Goal: Task Accomplishment & Management: Use online tool/utility

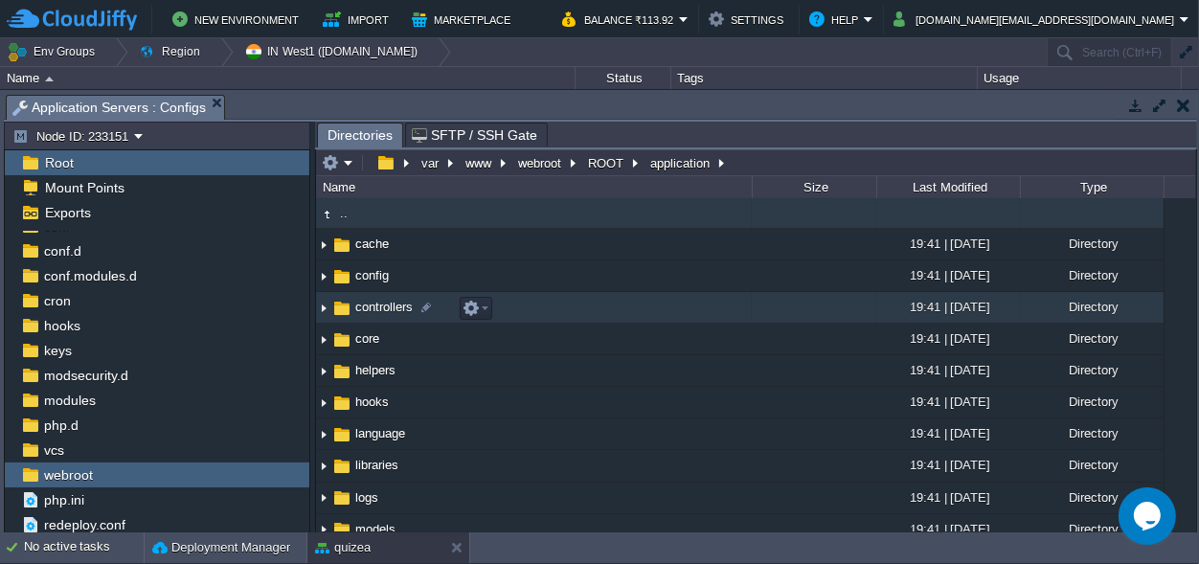
click at [376, 313] on span "controllers" at bounding box center [383, 307] width 63 height 16
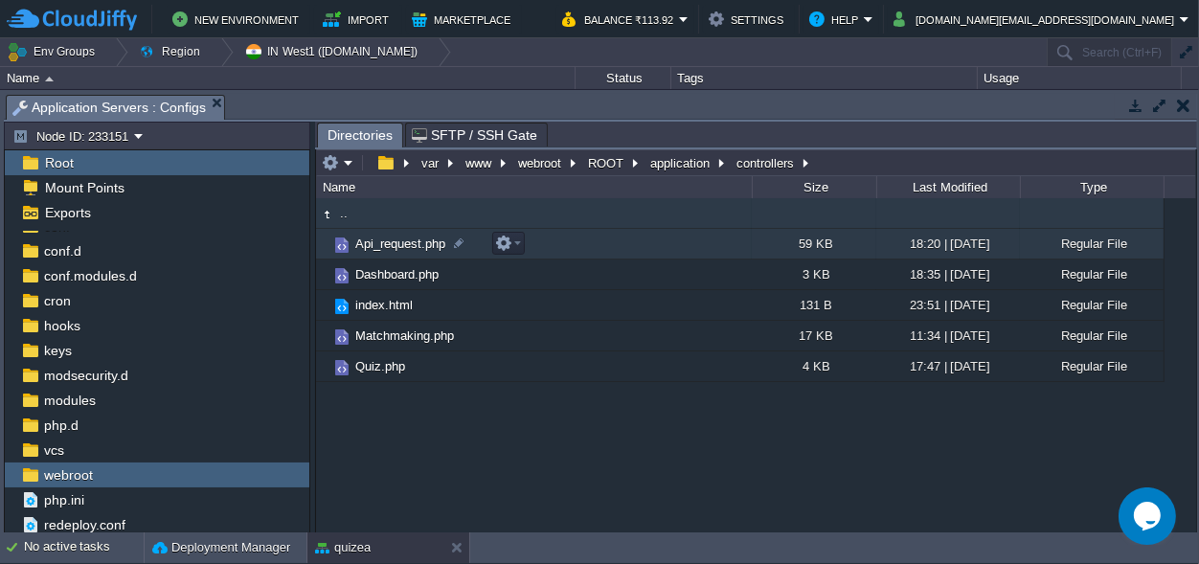
click at [409, 237] on span "Api_request.php" at bounding box center [400, 244] width 96 height 16
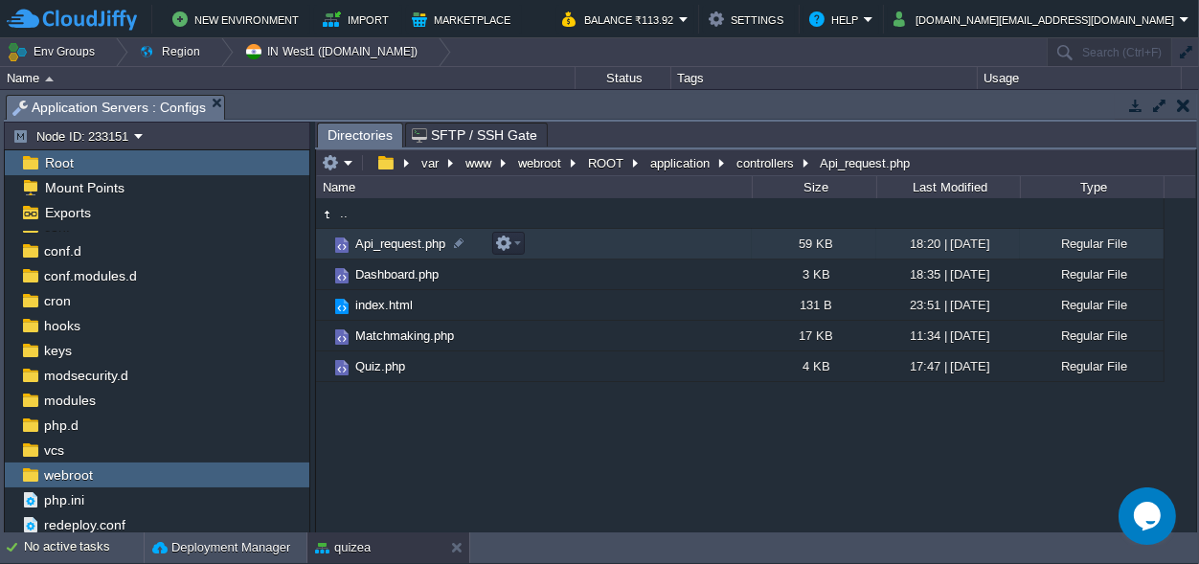
click at [409, 237] on span "Api_request.php" at bounding box center [400, 244] width 96 height 16
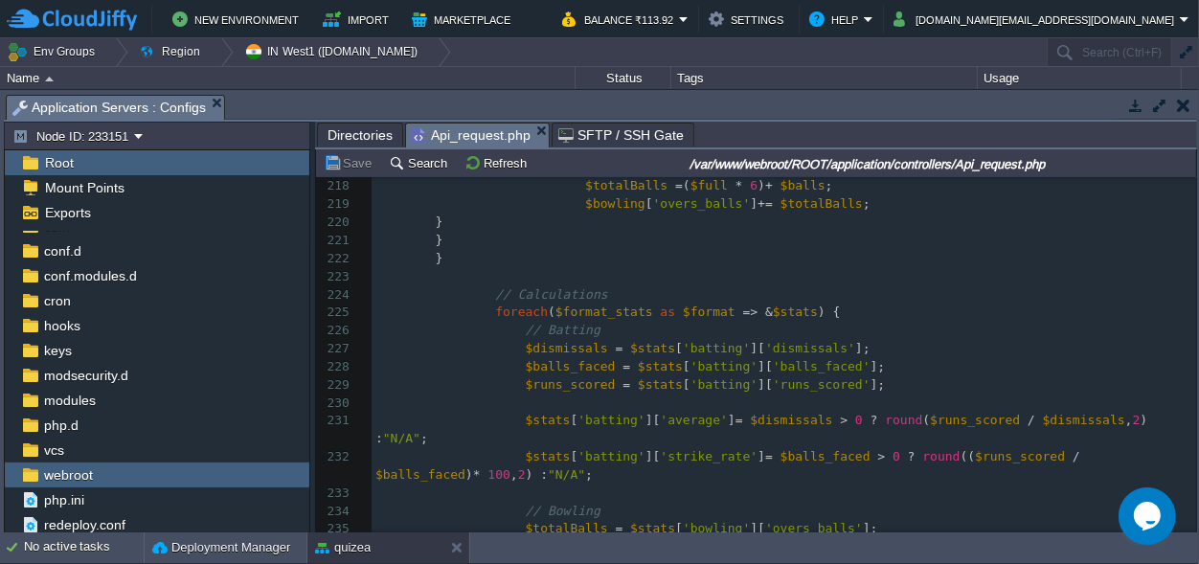
scroll to position [4566, 0]
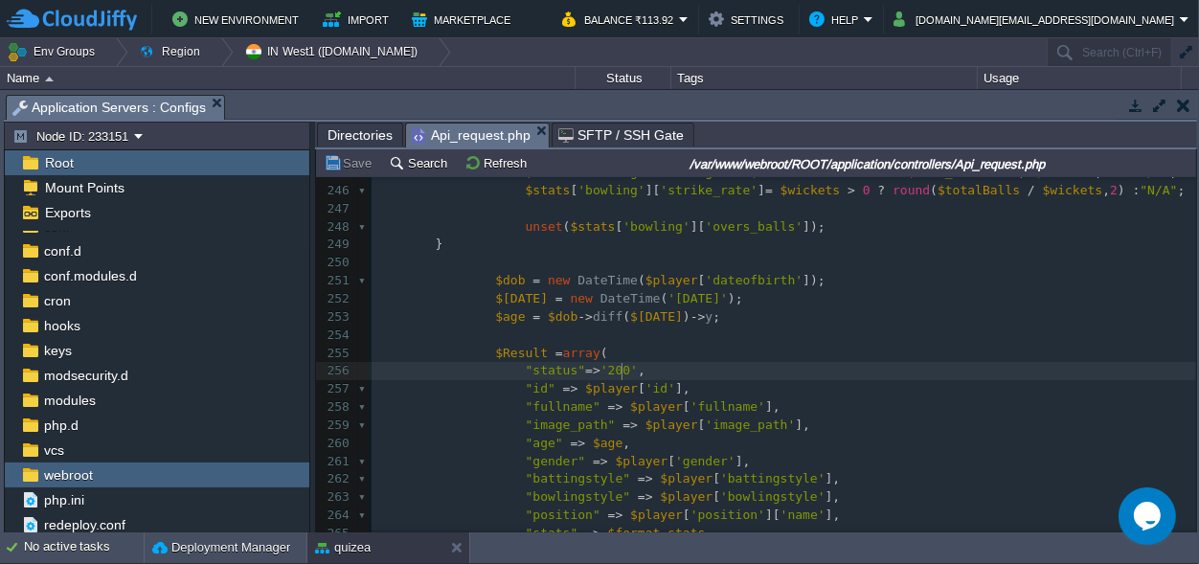
click at [861, 371] on pre ""status" => '200' ," at bounding box center [784, 371] width 825 height 18
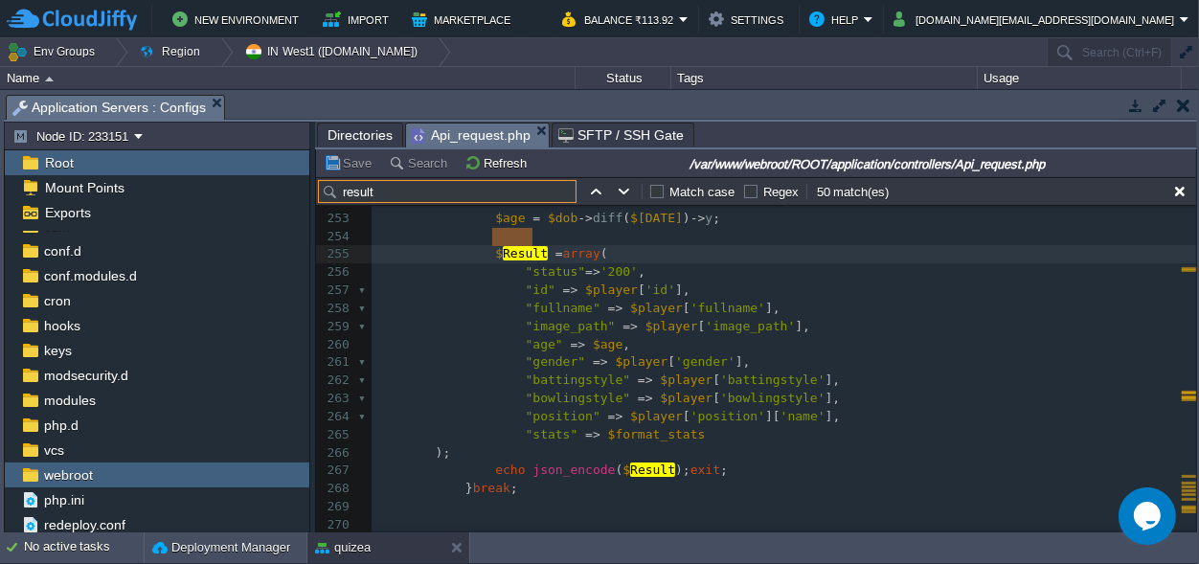
scroll to position [0, 0]
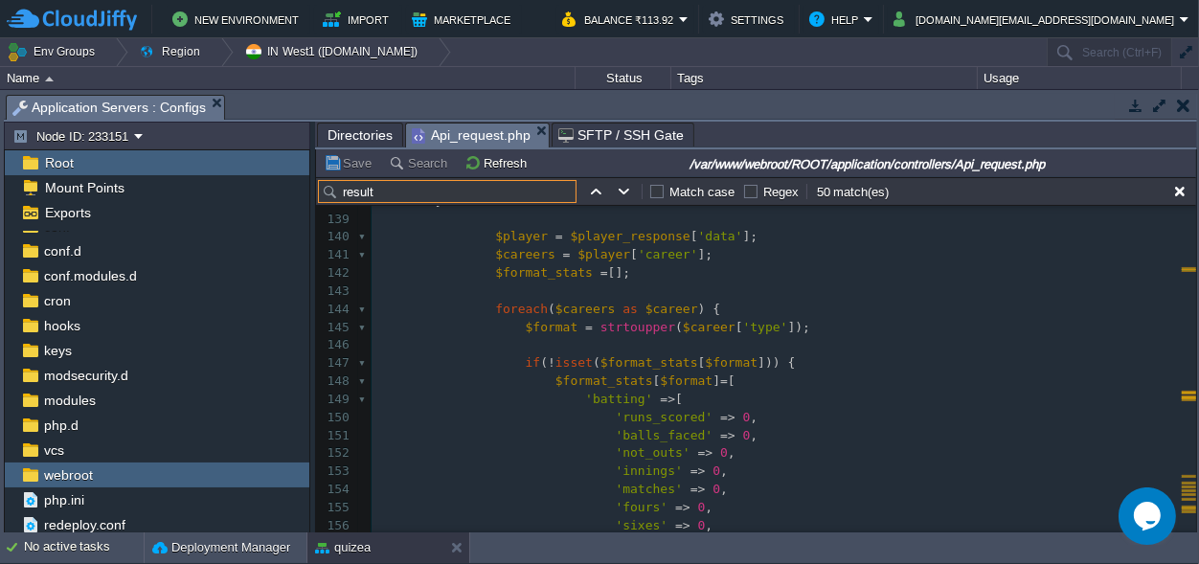
click at [385, 189] on input "result" at bounding box center [447, 191] width 259 height 23
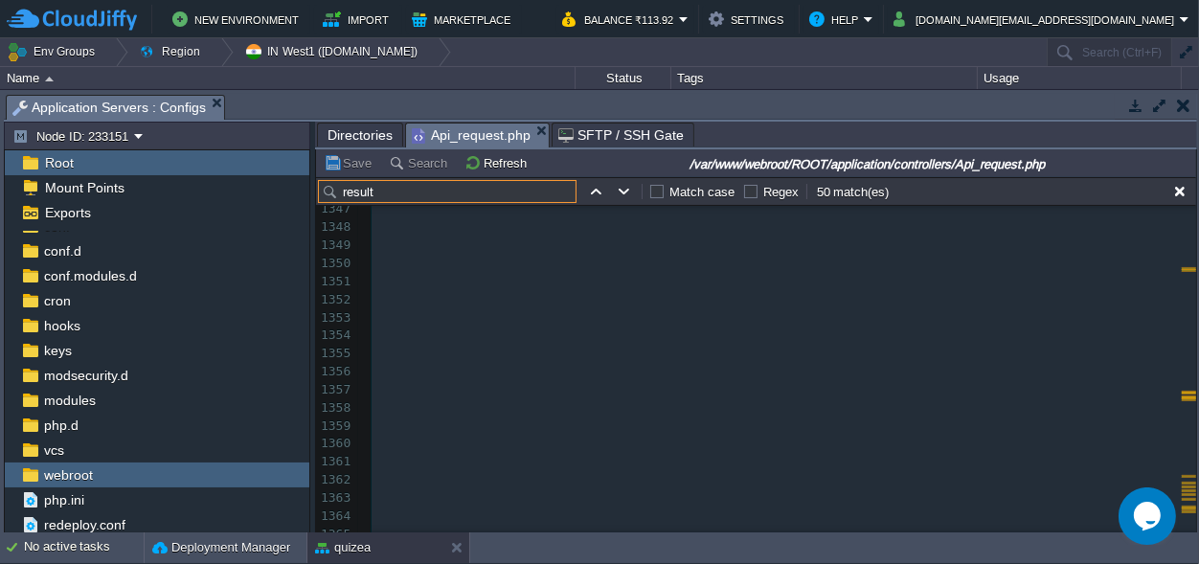
drag, startPoint x: 1189, startPoint y: 256, endPoint x: 48, endPoint y: 1, distance: 1169.6
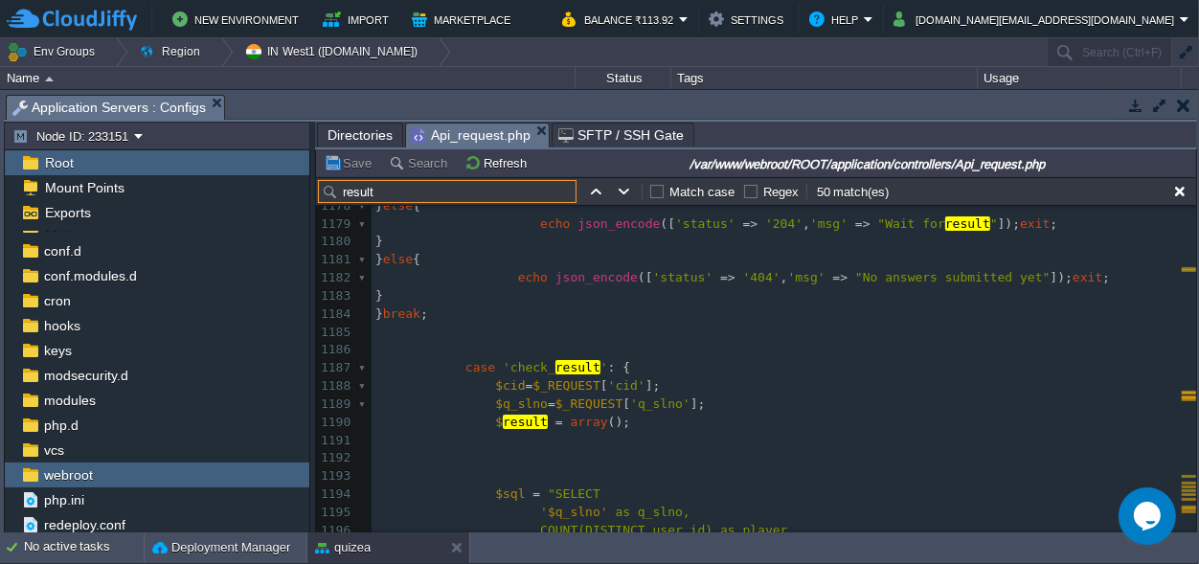
type input "result"
click at [540, 369] on div "x $ Result = array ( 1158 AND question_id = ' $q_slno '" ; 1159 $perfData = $th…" at bounding box center [784, 368] width 825 height 1065
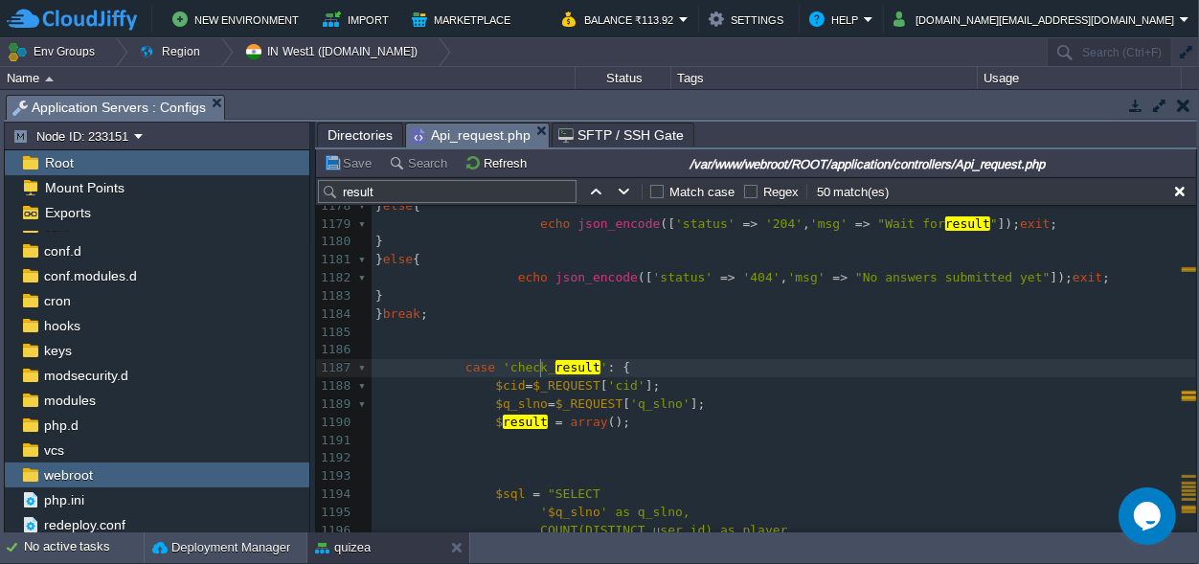
type textarea "check_result"
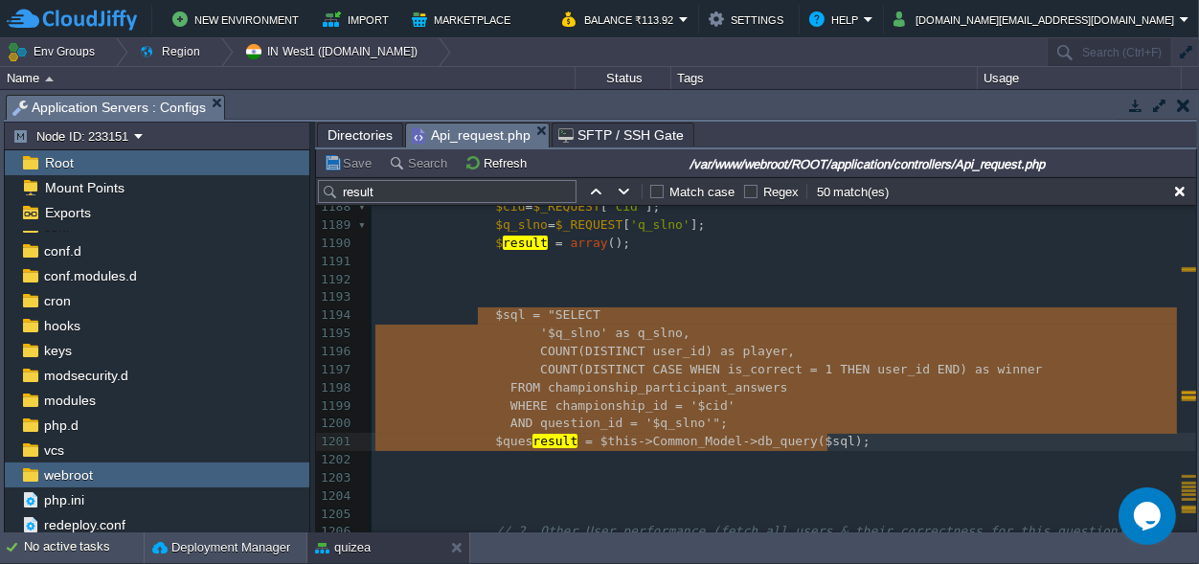
type textarea "$sql = "SELECT '$q_slno' as q_slno, COUNT(DISTINCT user_id) as player, COUNT(DI…"
drag, startPoint x: 479, startPoint y: 315, endPoint x: 838, endPoint y: 438, distance: 379.5
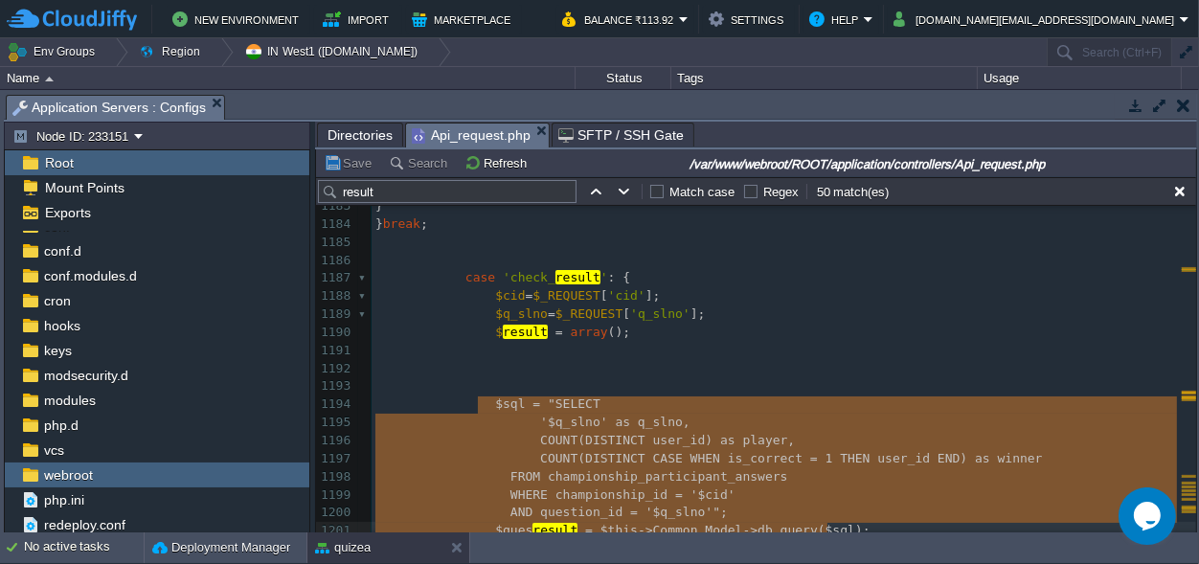
click at [454, 277] on span at bounding box center [420, 277] width 90 height 14
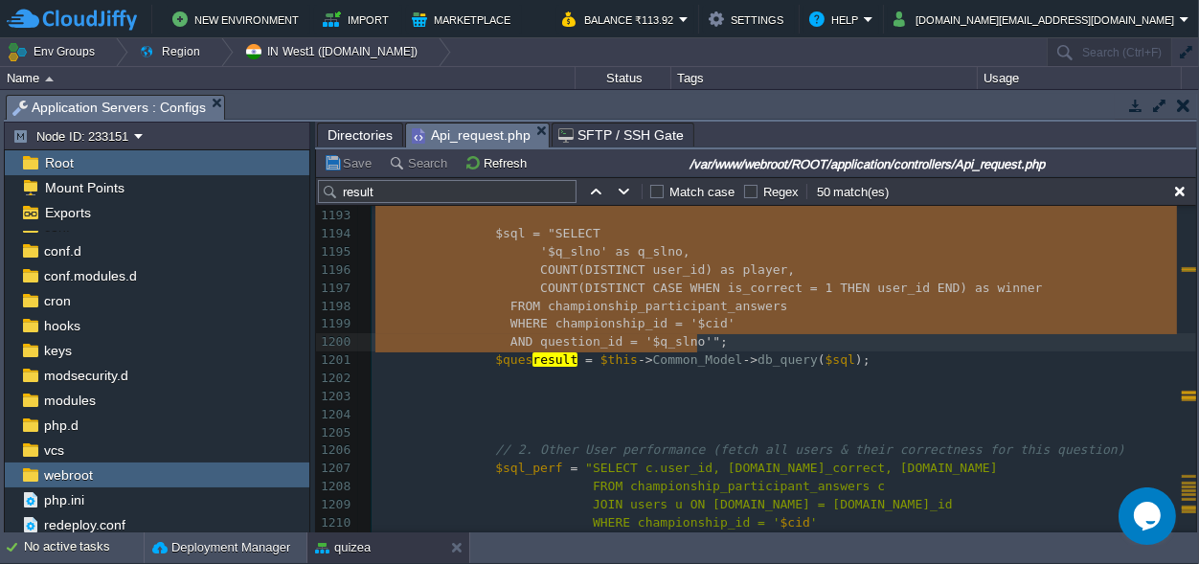
type textarea "case 'check_result': { $cid=$_REQUEST['cid']; $q_slno=$_REQUEST['q_slno']; $res…"
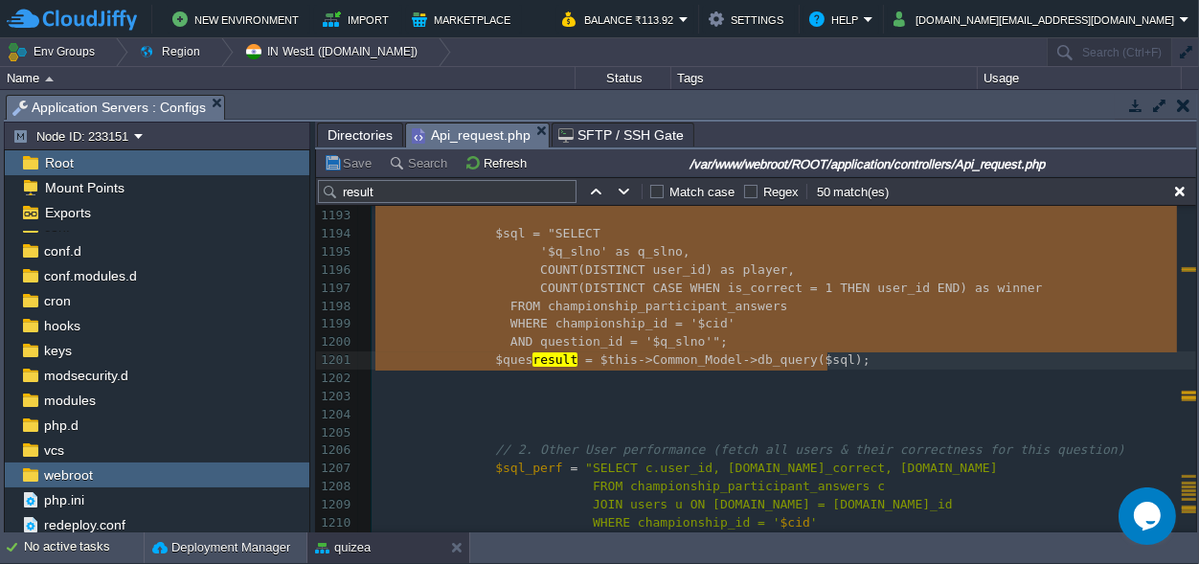
drag, startPoint x: 454, startPoint y: 277, endPoint x: 859, endPoint y: 364, distance: 414.4
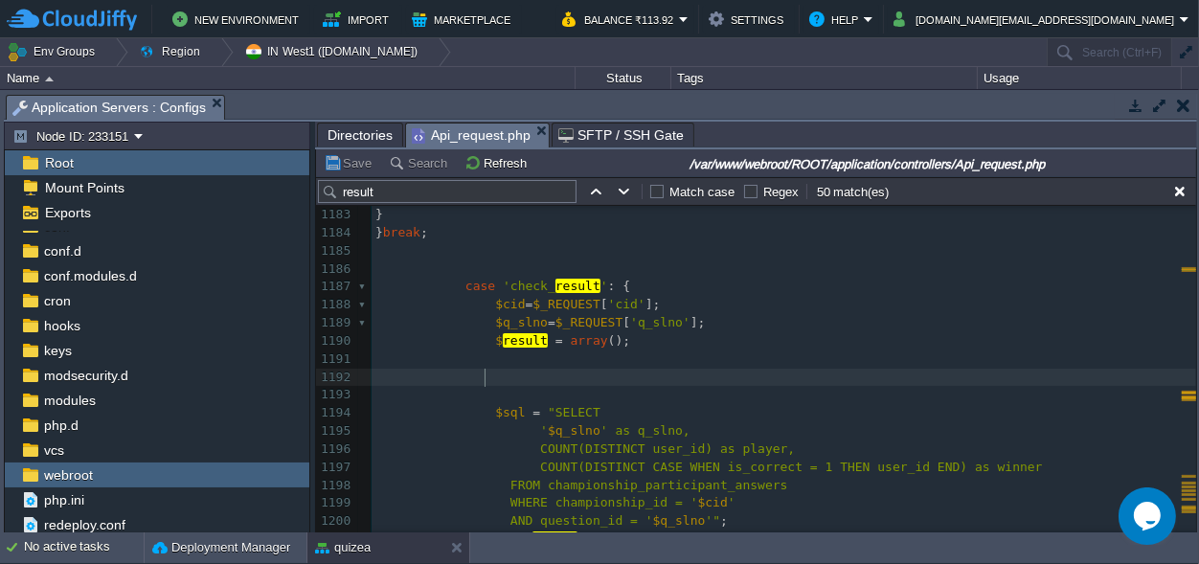
scroll to position [22016, 0]
click at [641, 386] on pre at bounding box center [784, 378] width 825 height 18
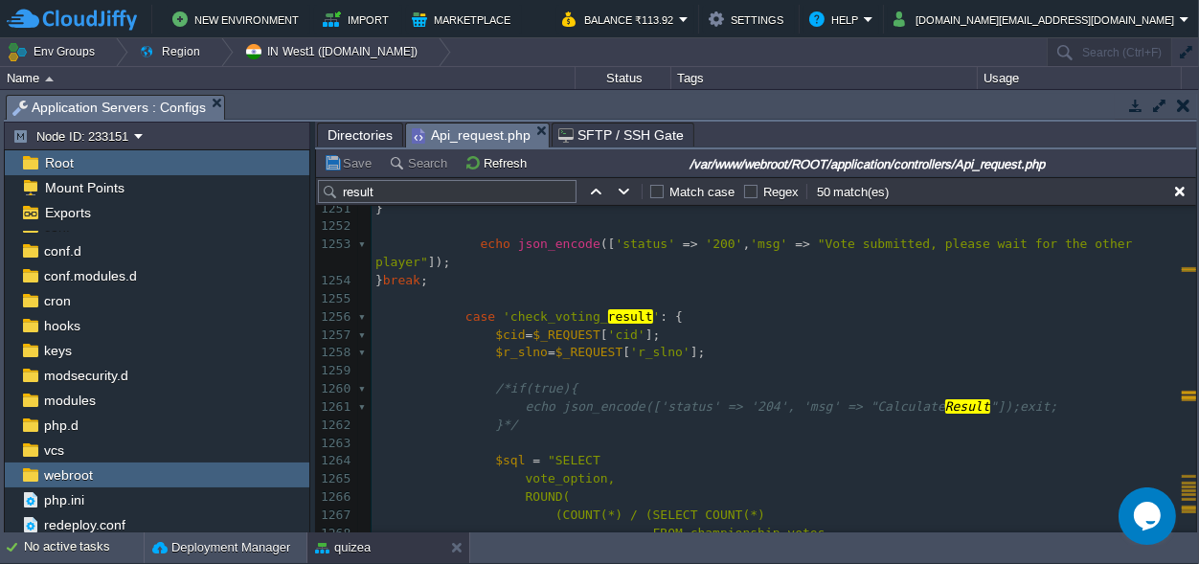
scroll to position [23270, 0]
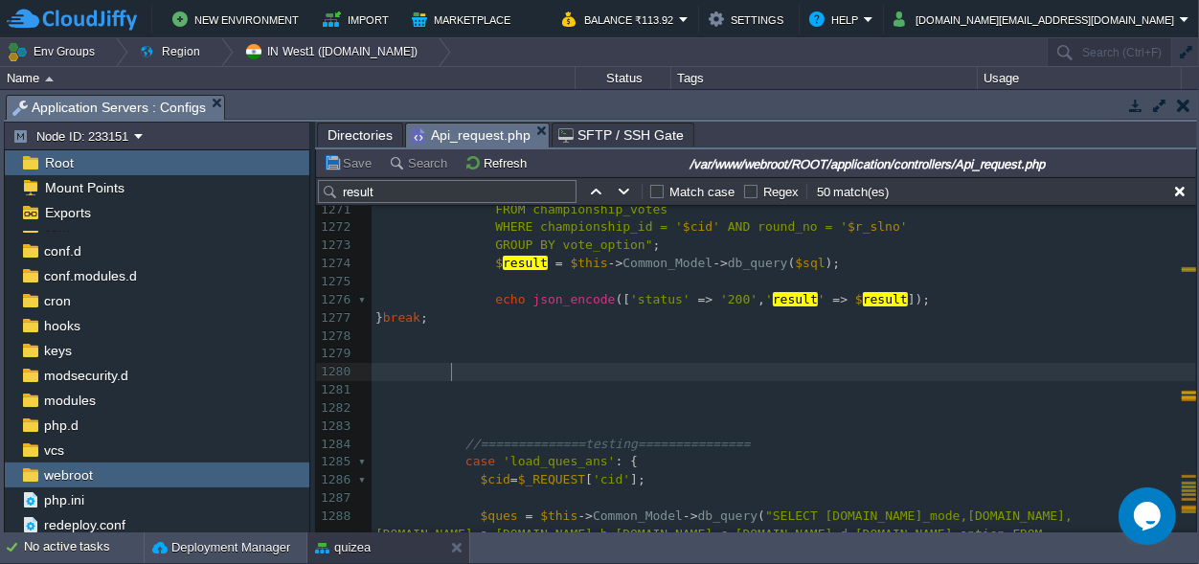
click at [452, 374] on div "x 1261 echo json_encode(['status' => '204', 'msg' => "Calculate Result "]);exit…" at bounding box center [784, 381] width 825 height 722
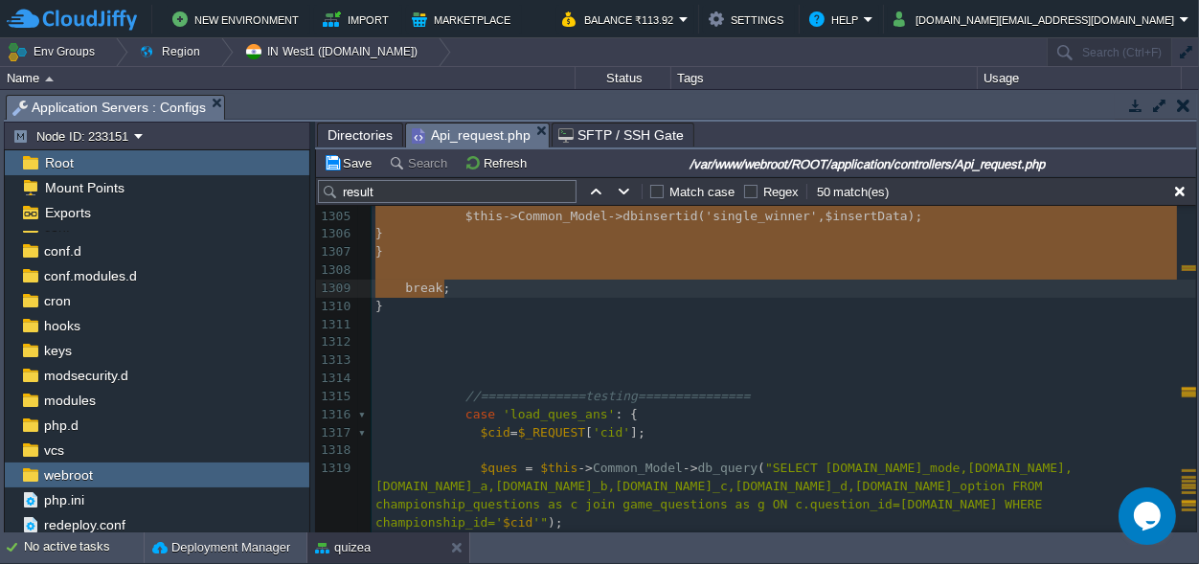
type textarea "$cid = $_REQUEST['cid']; $q_slno = $_REQUEST['q_slno']; // fixed ques_id as giv…"
drag, startPoint x: 397, startPoint y: 334, endPoint x: 449, endPoint y: 292, distance: 66.7
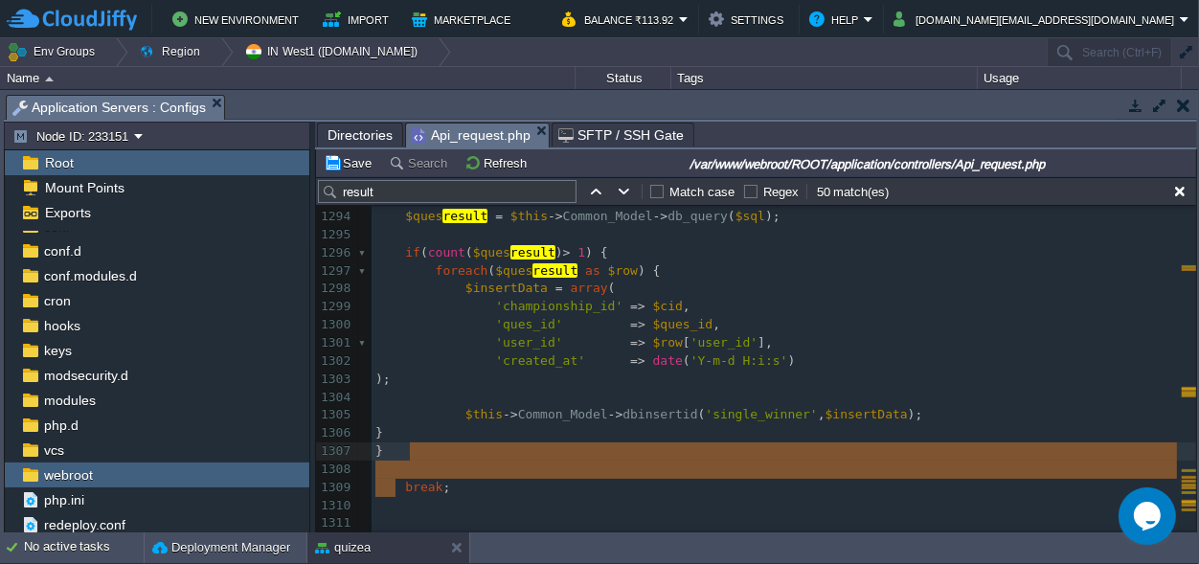
drag, startPoint x: 396, startPoint y: 487, endPoint x: 414, endPoint y: 448, distance: 42.9
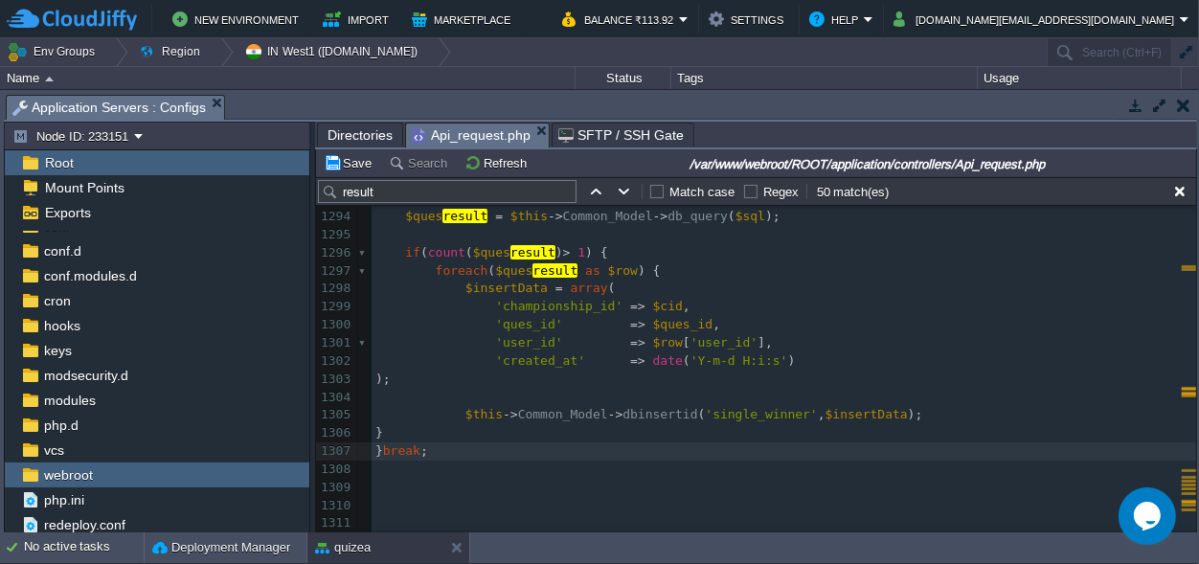
type textarea "}"
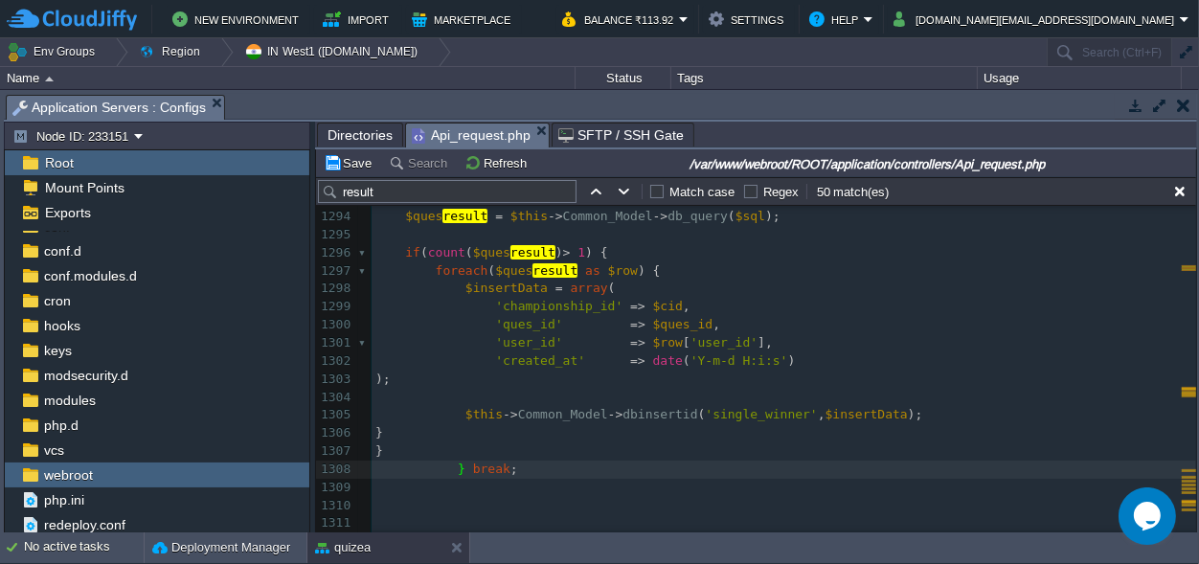
click at [450, 475] on div "xxxxxxxxxx $data = array ( 'status' => '200' , 'msg' => " result Declred" , 'ma…" at bounding box center [784, 388] width 825 height 1263
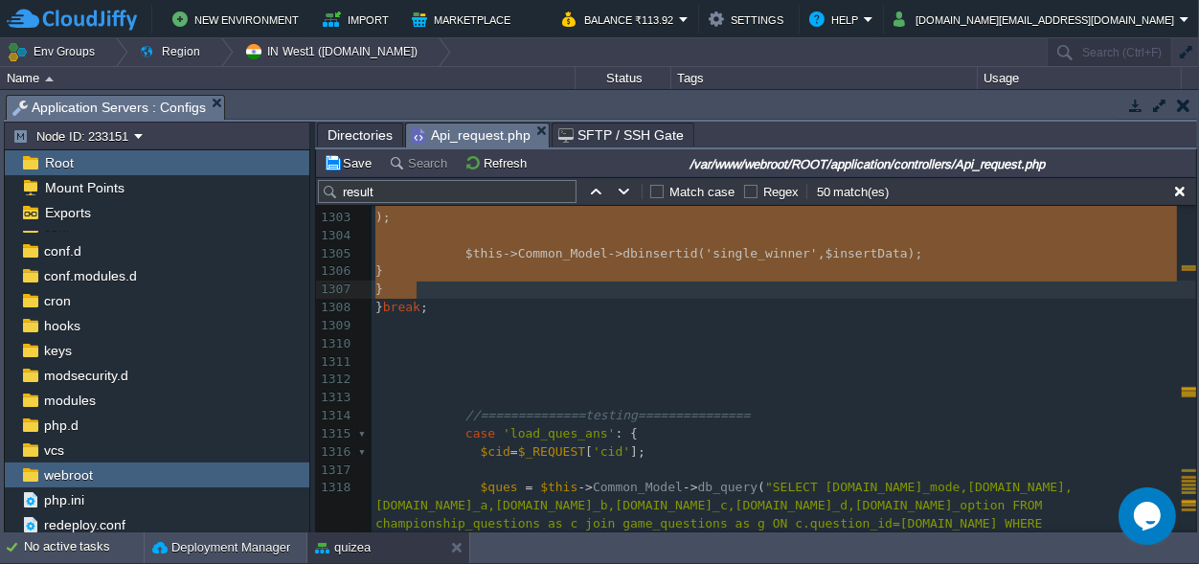
drag, startPoint x: 400, startPoint y: 337, endPoint x: 434, endPoint y: 290, distance: 57.7
type textarea "-"
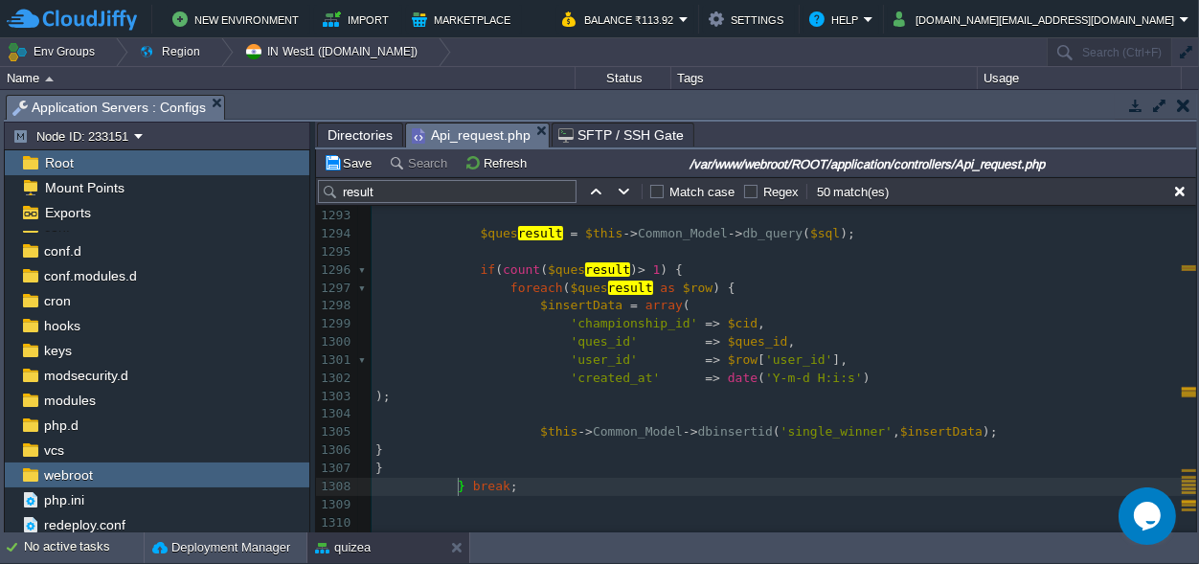
click at [603, 461] on pre "}" at bounding box center [784, 469] width 825 height 18
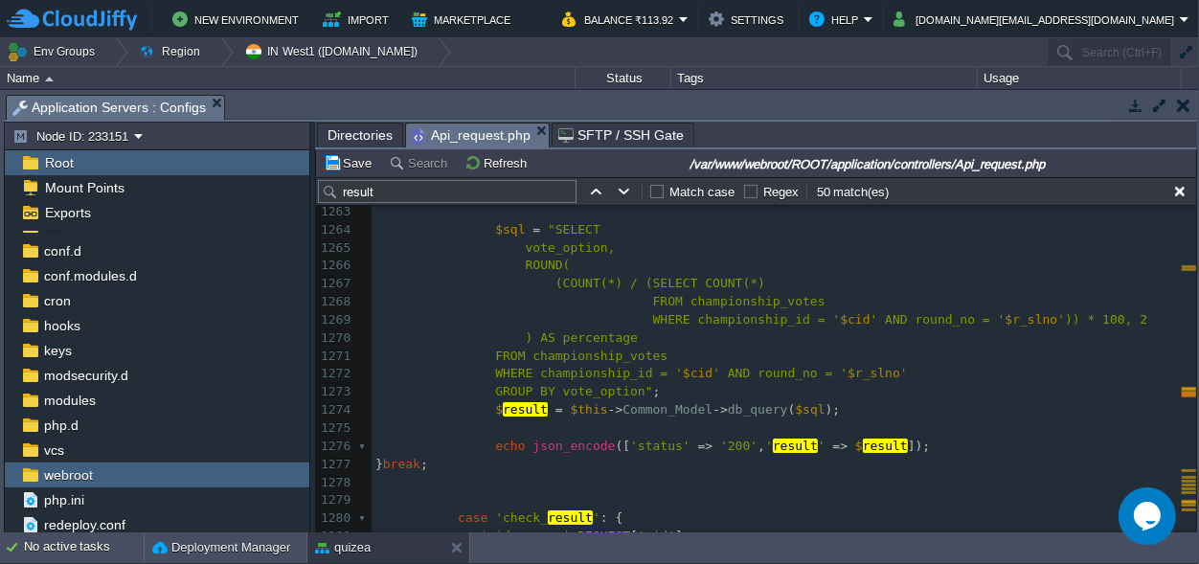
scroll to position [23651, 0]
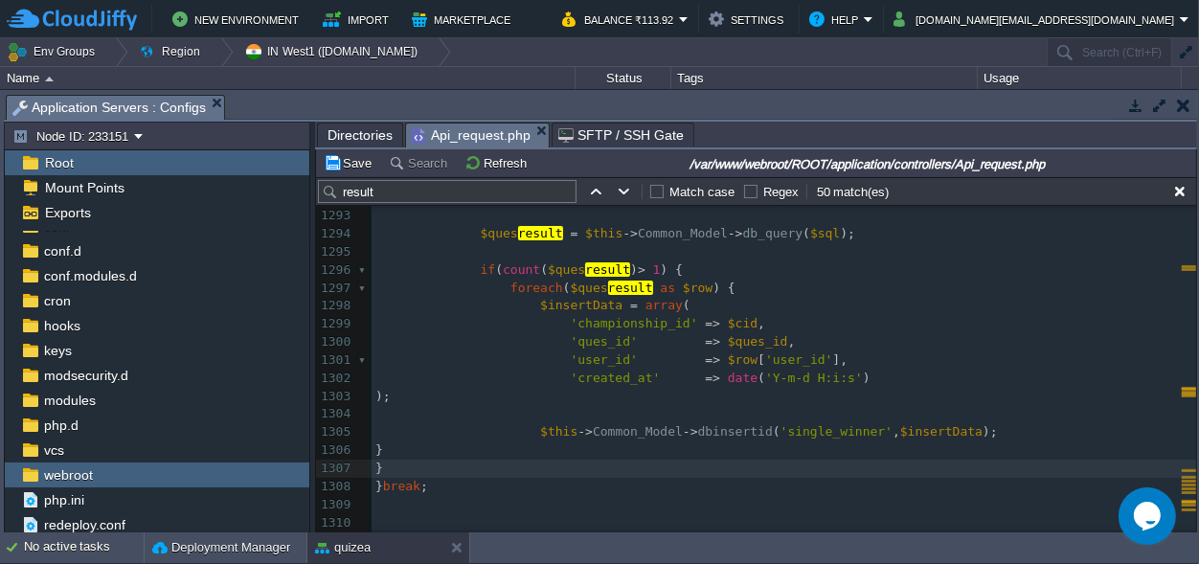
click at [829, 232] on pre "$ques result = $this -> Common_Model -> db_query ( $sql );" at bounding box center [784, 234] width 825 height 18
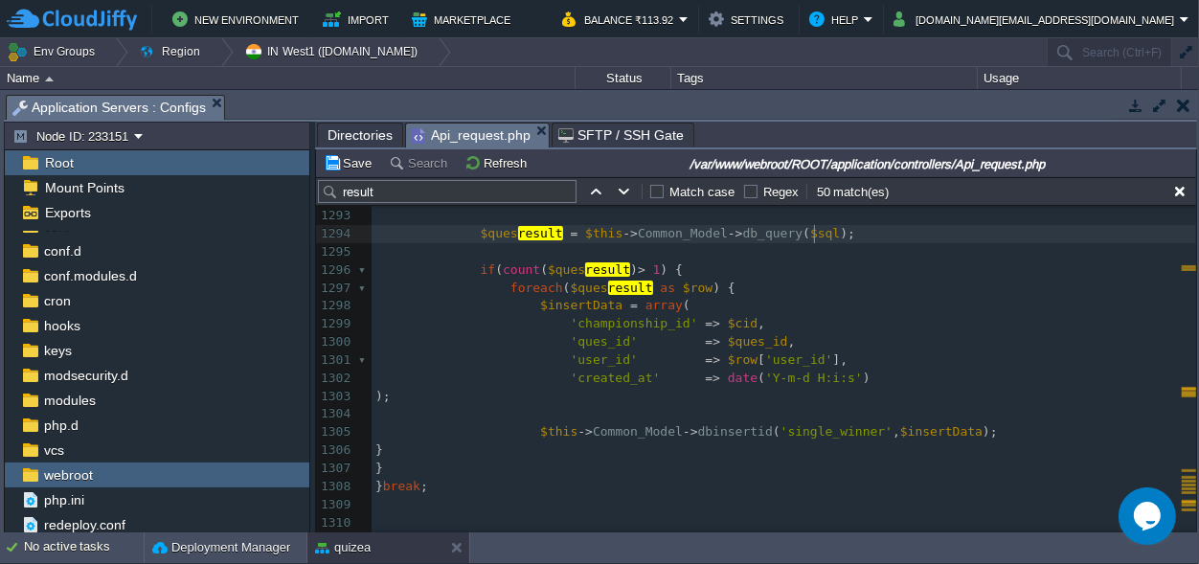
click at [824, 236] on pre "$ques result = $this -> Common_Model -> db_query ( $sql );" at bounding box center [784, 234] width 825 height 18
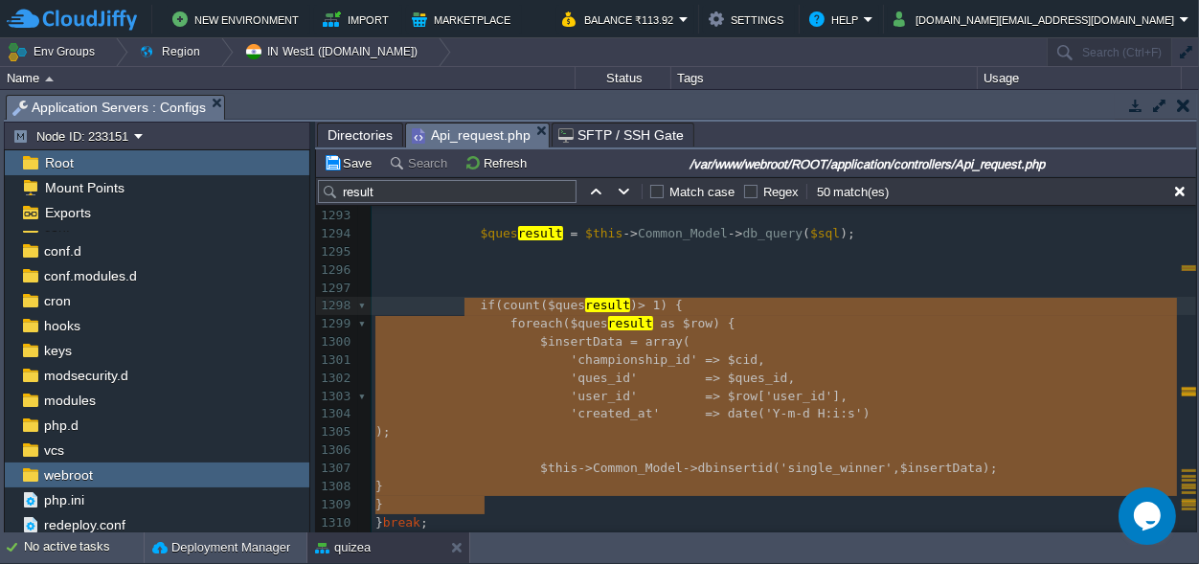
scroll to position [164, 109]
drag, startPoint x: 487, startPoint y: 502, endPoint x: 468, endPoint y: 306, distance: 196.3
type textarea "if(count($quesresult) > 1) { foreach($quesresult as $row) { $insertData = array…"
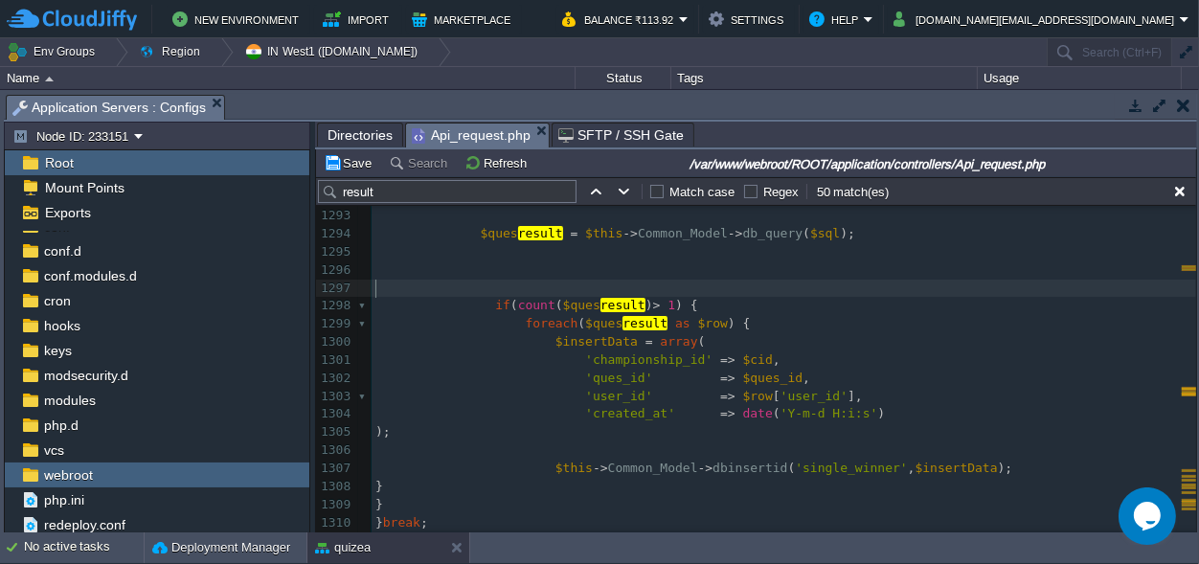
scroll to position [0, 0]
click at [477, 283] on pre "​" at bounding box center [784, 289] width 825 height 18
type textarea "$is_ques_set="
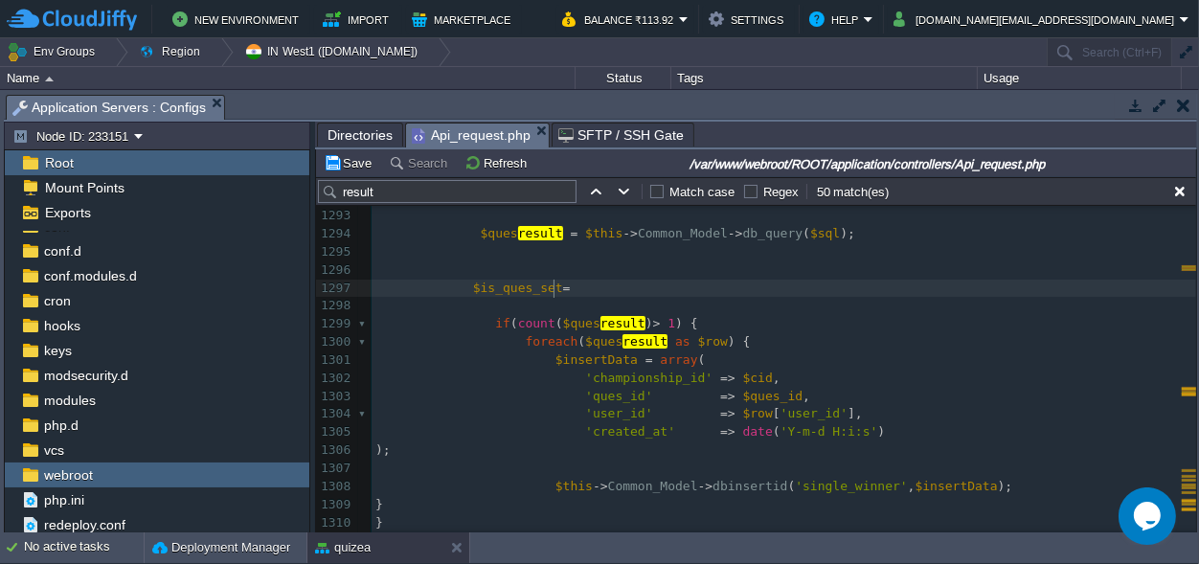
click at [577, 279] on pre at bounding box center [784, 270] width 825 height 18
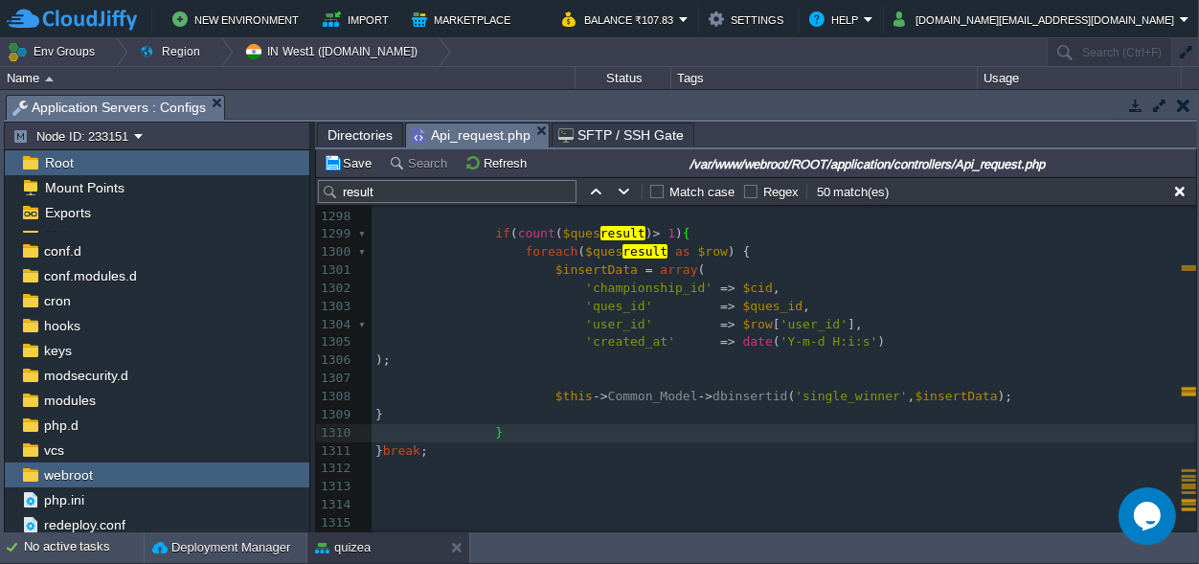
scroll to position [23930, 0]
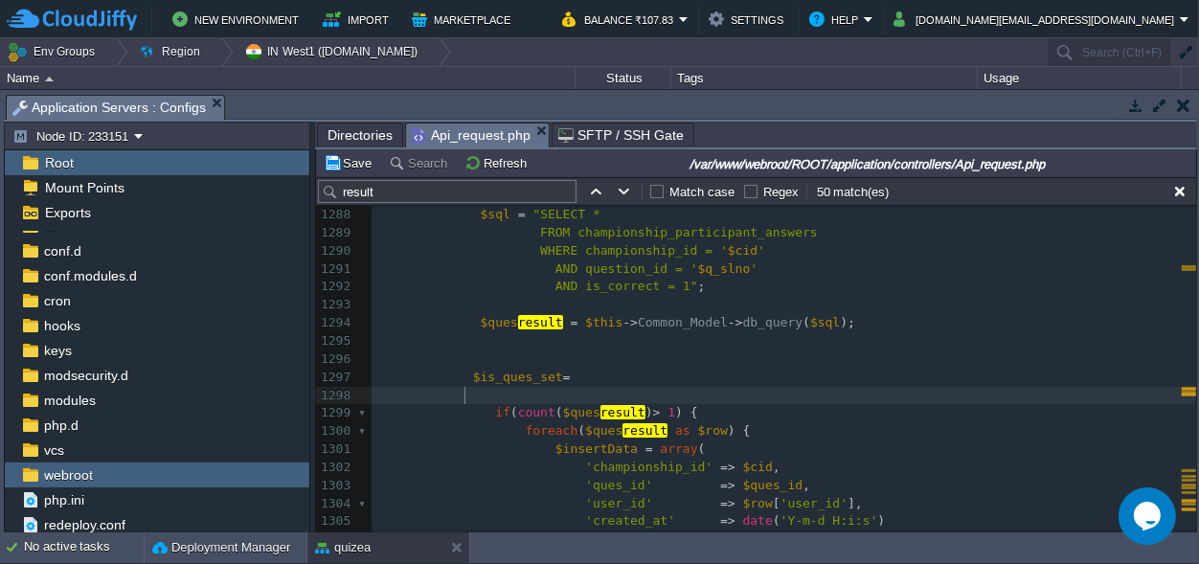
click at [467, 403] on pre at bounding box center [784, 396] width 825 height 18
type textarea "if()"
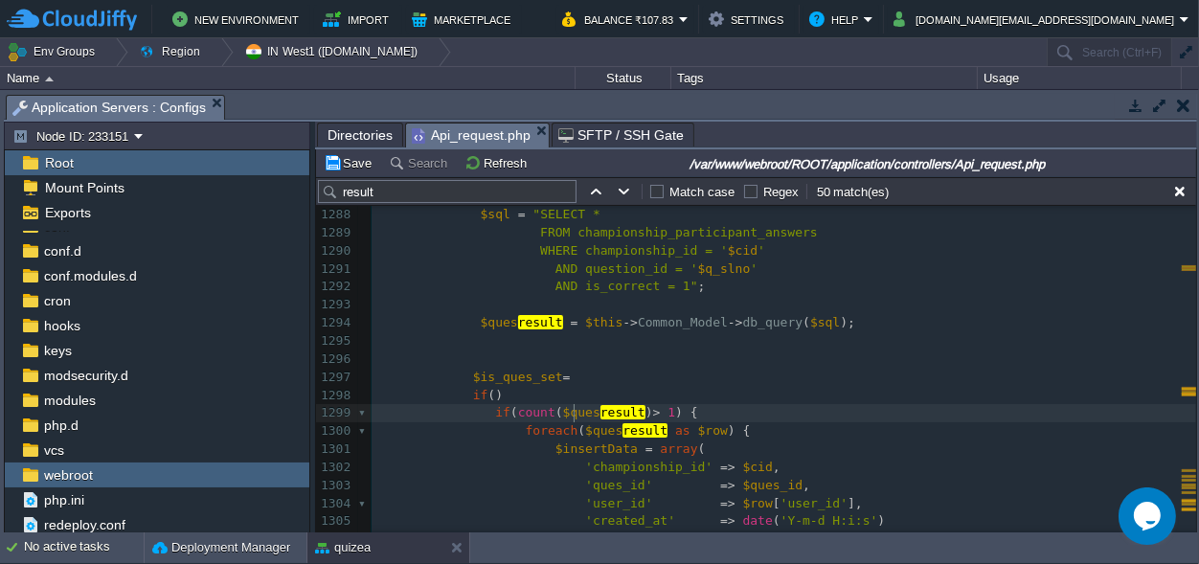
click at [575, 413] on div "xxxxxxxxxx $data = array ( 'status' => '200' , 'msg' => " result Declred" , 'ma…" at bounding box center [784, 477] width 825 height 938
type textarea "$quesresult"
click at [500, 379] on div "xxxxxxxxxx $data = array ( 'status' => '200' , 'msg' => " result Declred" , 'ma…" at bounding box center [784, 477] width 825 height 938
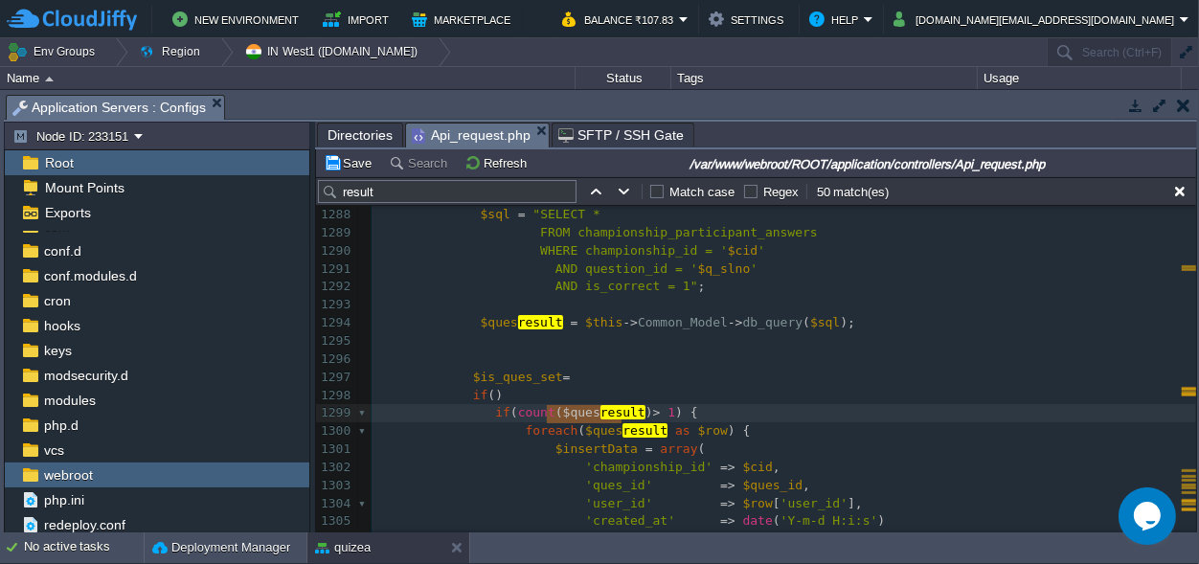
scroll to position [0, 0]
type textarea "$is_ques_set"
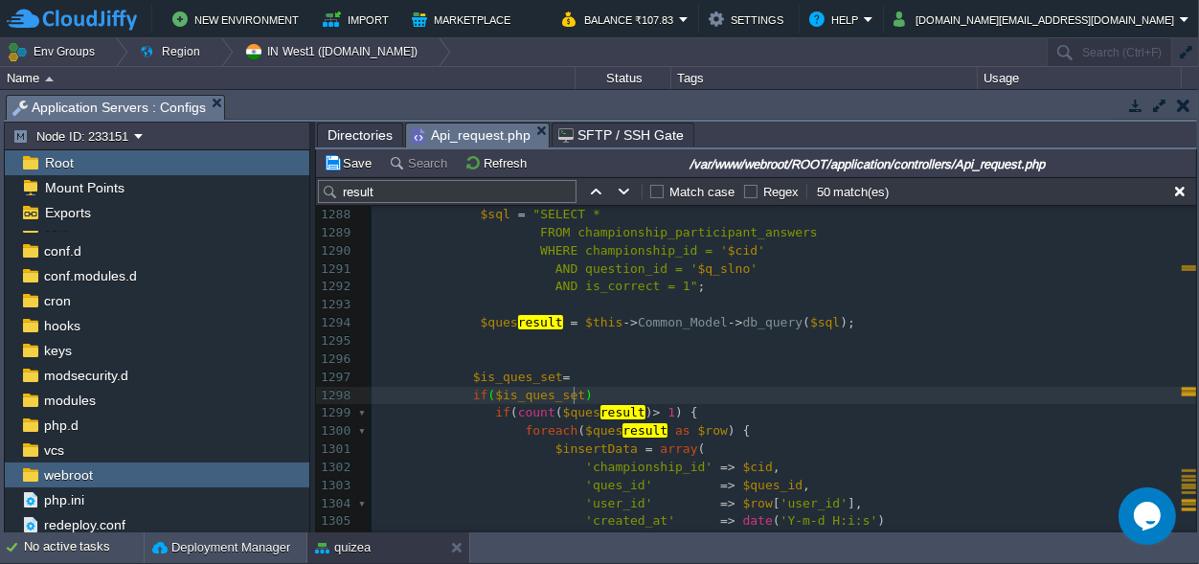
type textarea "{"
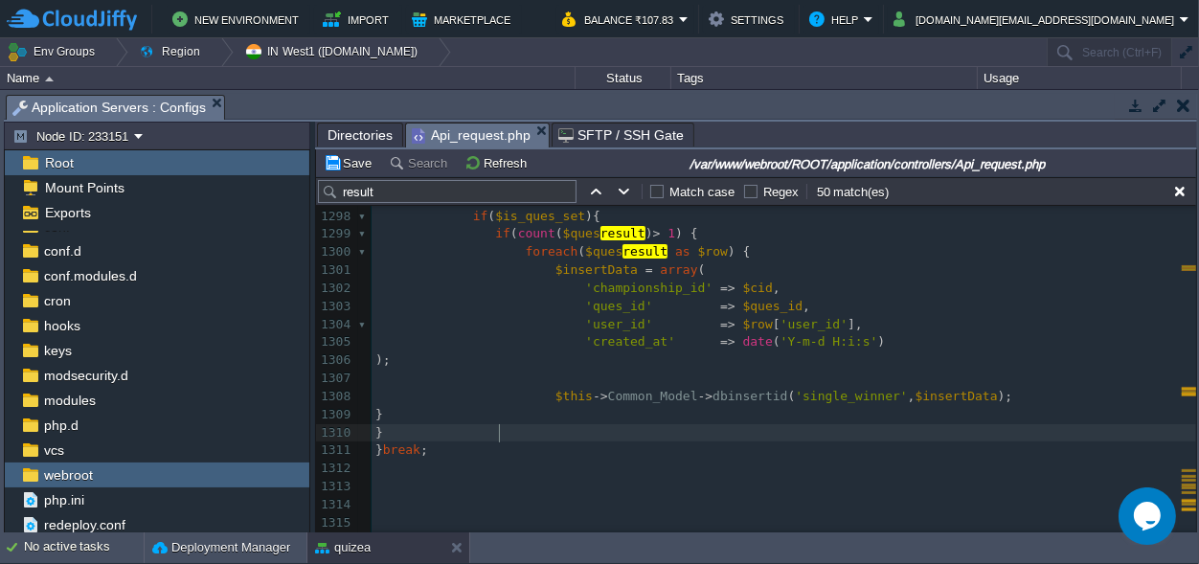
click at [500, 434] on div "xxxxxxxxxx $data = array ( 'status' => '200' , 'msg' => " result Declred" , 'ma…" at bounding box center [784, 298] width 825 height 938
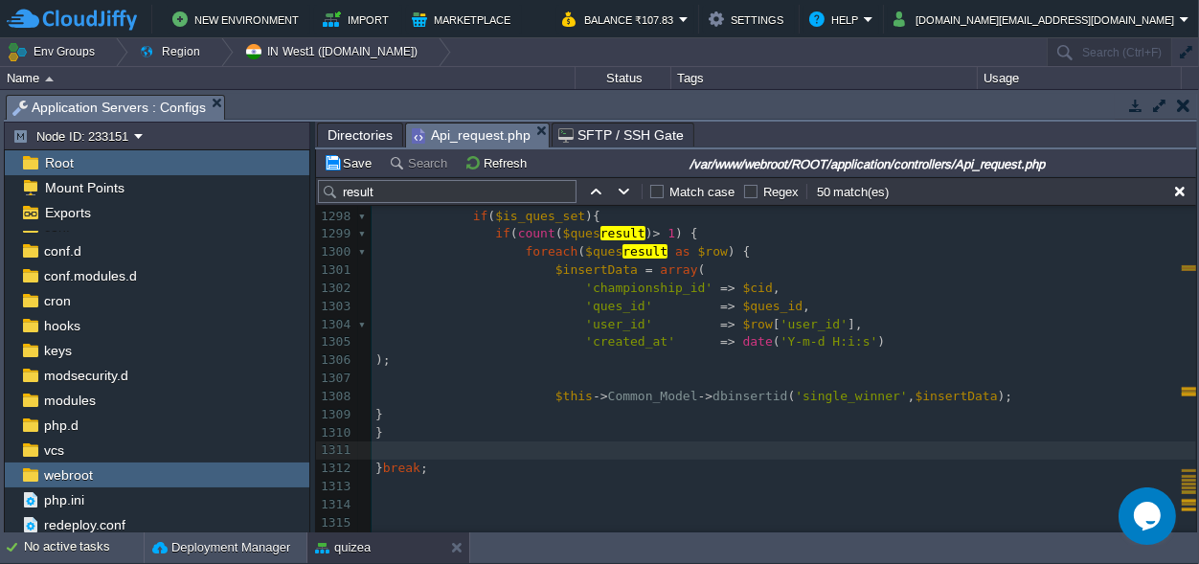
type textarea "}"
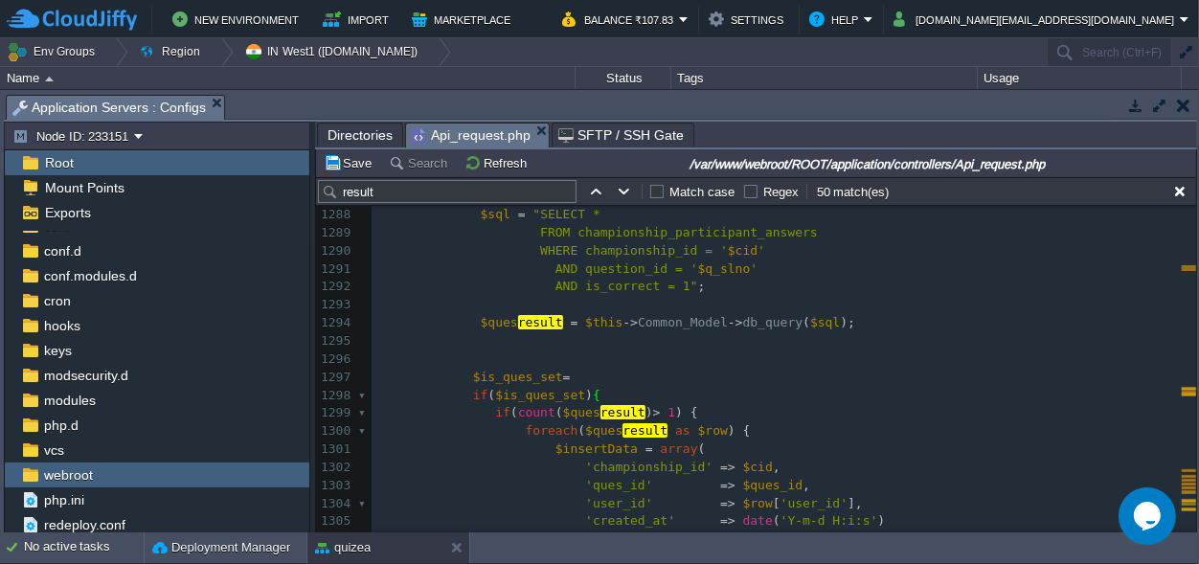
click at [562, 367] on pre at bounding box center [784, 359] width 825 height 18
click at [563, 377] on pre "$is_ques_set =" at bounding box center [784, 378] width 825 height 18
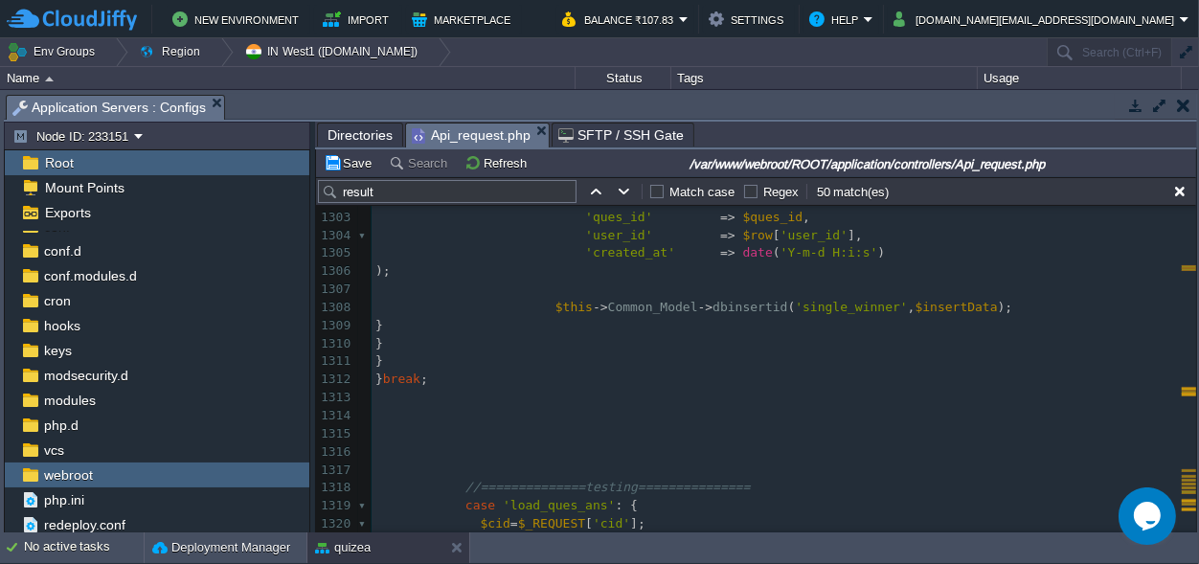
scroll to position [24110, 0]
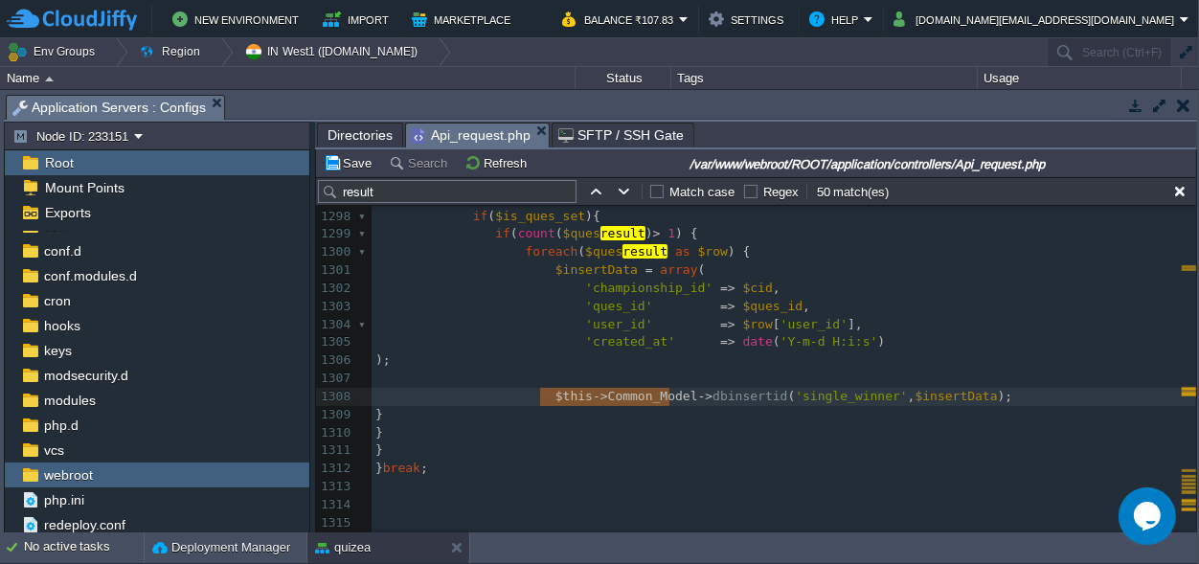
type textarea "$this->Common_Model->dbinsertid('single_winner', $insertData);"
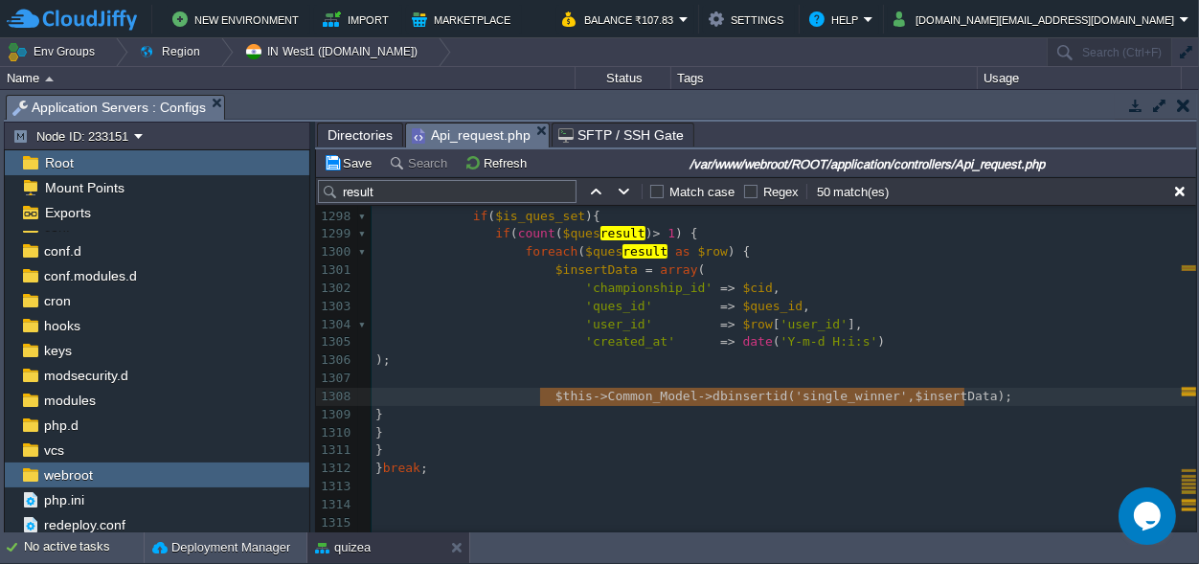
scroll to position [0, 424]
drag, startPoint x: 539, startPoint y: 395, endPoint x: 993, endPoint y: 396, distance: 453.9
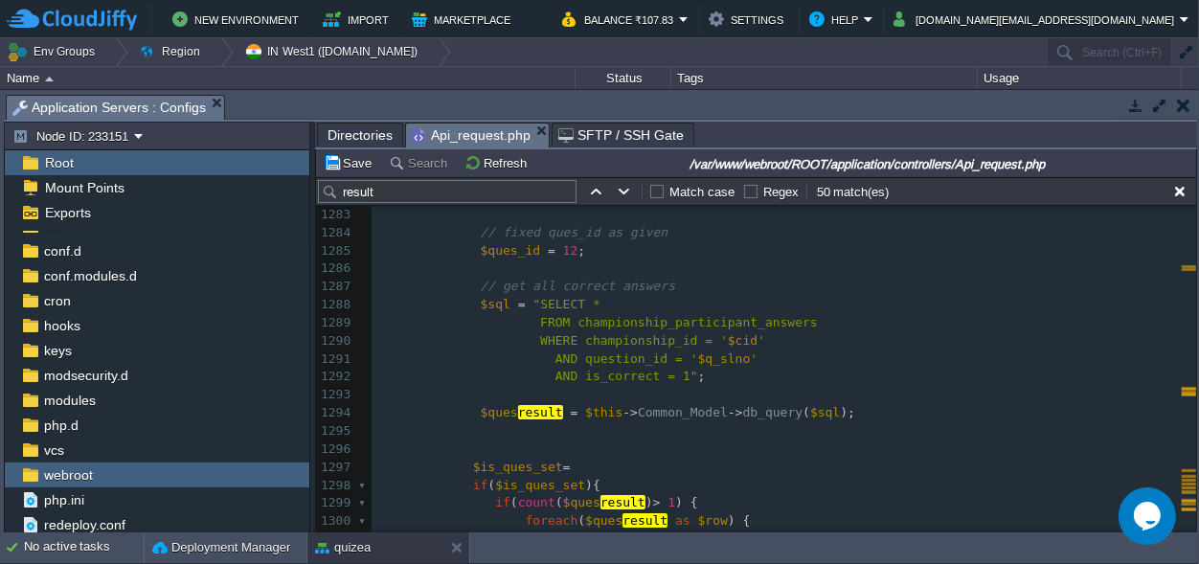
click at [584, 463] on pre "$is_ques_set =" at bounding box center [784, 468] width 825 height 18
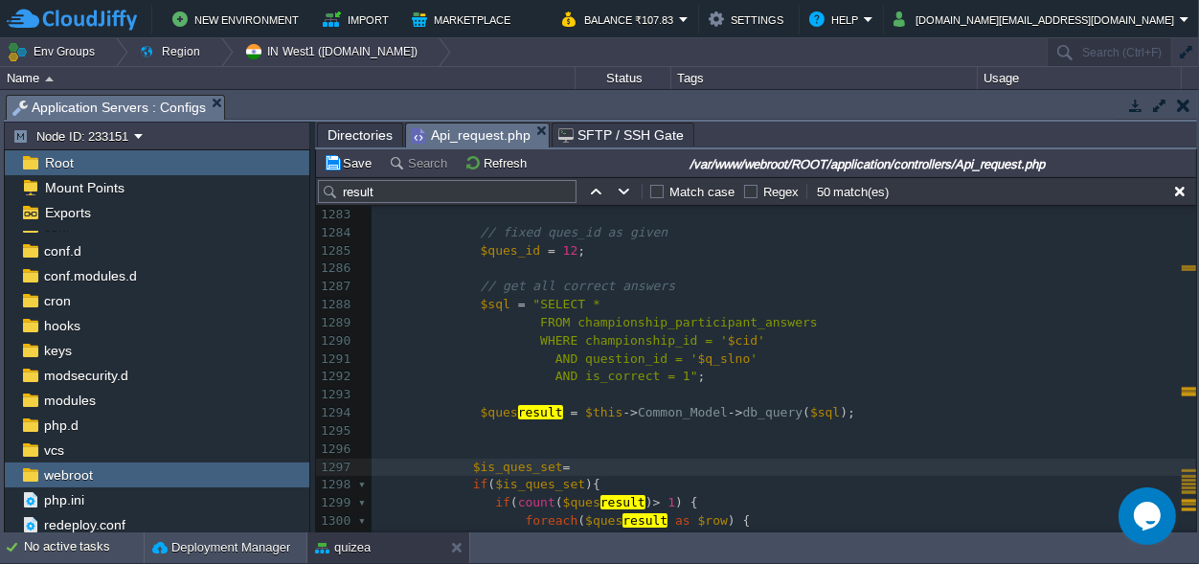
paste textarea "dbinsertid"
click at [754, 465] on div "xxxxxxxxxx $data = array ( 'status' => '200' , 'msg' => " result Declred" , 'ma…" at bounding box center [784, 539] width 825 height 1029
type textarea "db_"
type textarea "countRows"
type textarea "single_winner"
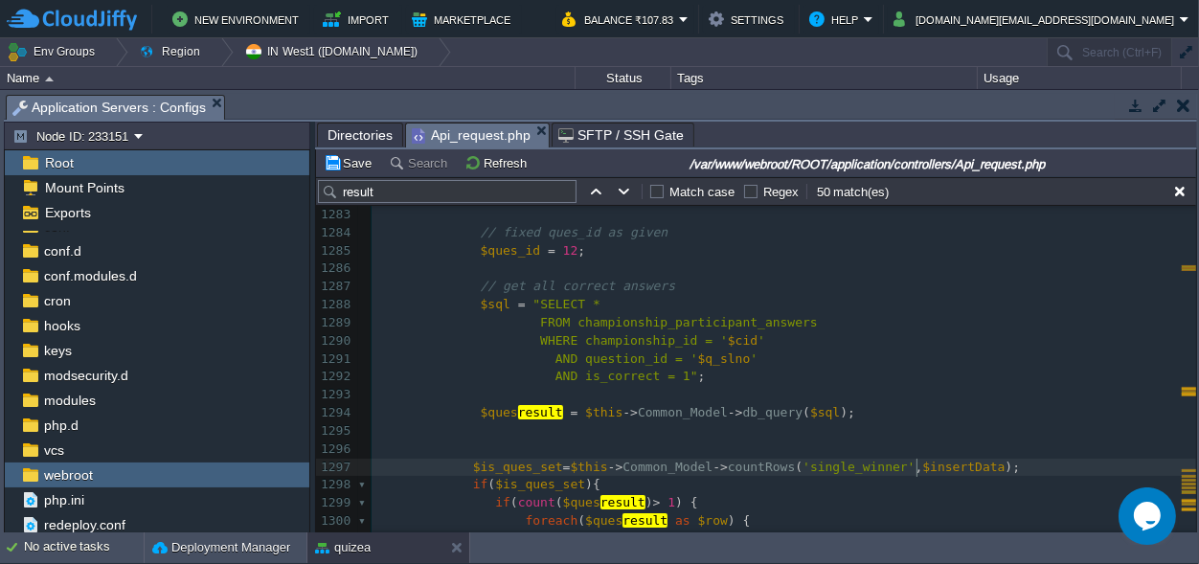
type textarea "$insertData"
type textarea """"
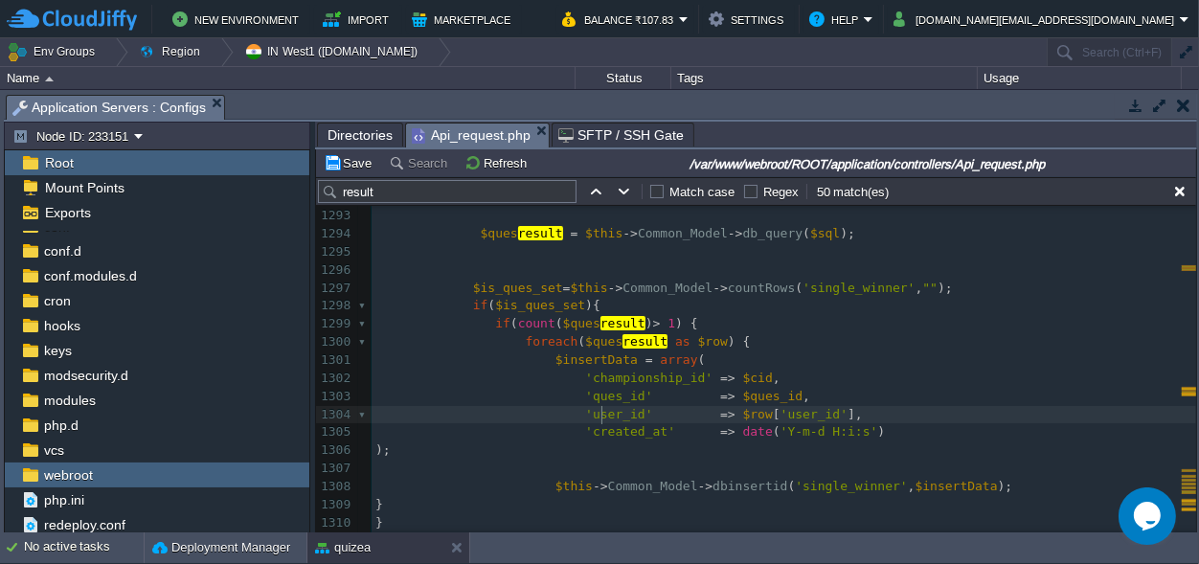
click at [603, 413] on div "xxxxxxxxxx $data = array ( 'status' => '200' , 'msg' => " result Declred" , 'ma…" at bounding box center [784, 360] width 825 height 1029
type textarea "user_id"
click at [890, 286] on div "xxxxxxxxxx $data = array ( 'status' => '200' , 'msg' => " result Declred" , 'ma…" at bounding box center [784, 360] width 825 height 1029
paste textarea "="
type textarea "=''"
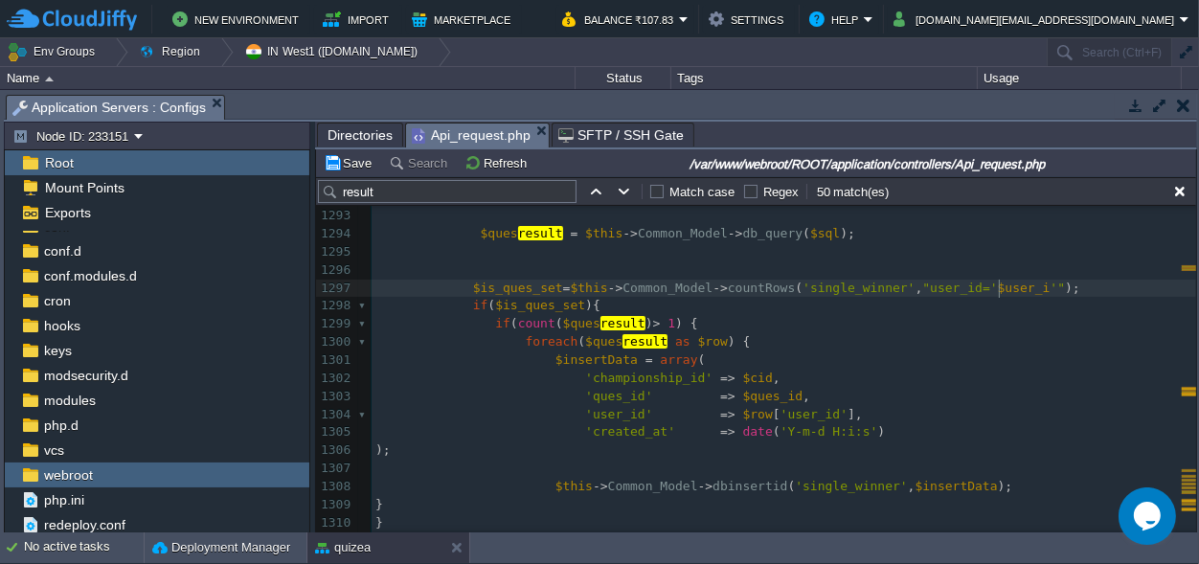
type textarea "$user_id"
click at [646, 374] on span "'championship_id'" at bounding box center [648, 378] width 127 height 14
type textarea "championship_id"
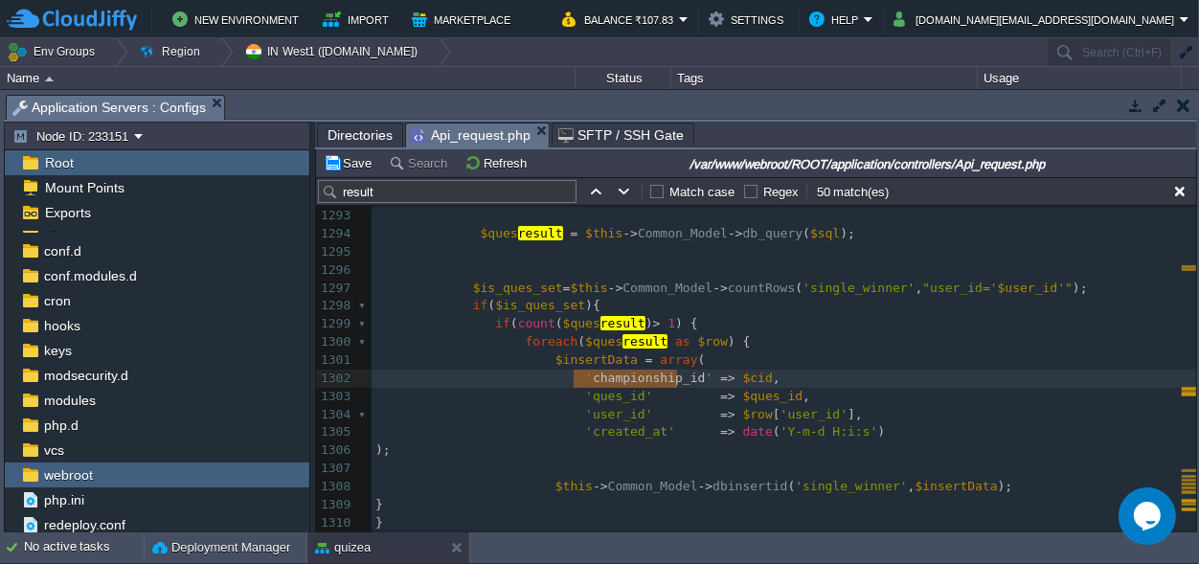
click at [922, 285] on span ""user_id='" at bounding box center [959, 288] width 75 height 14
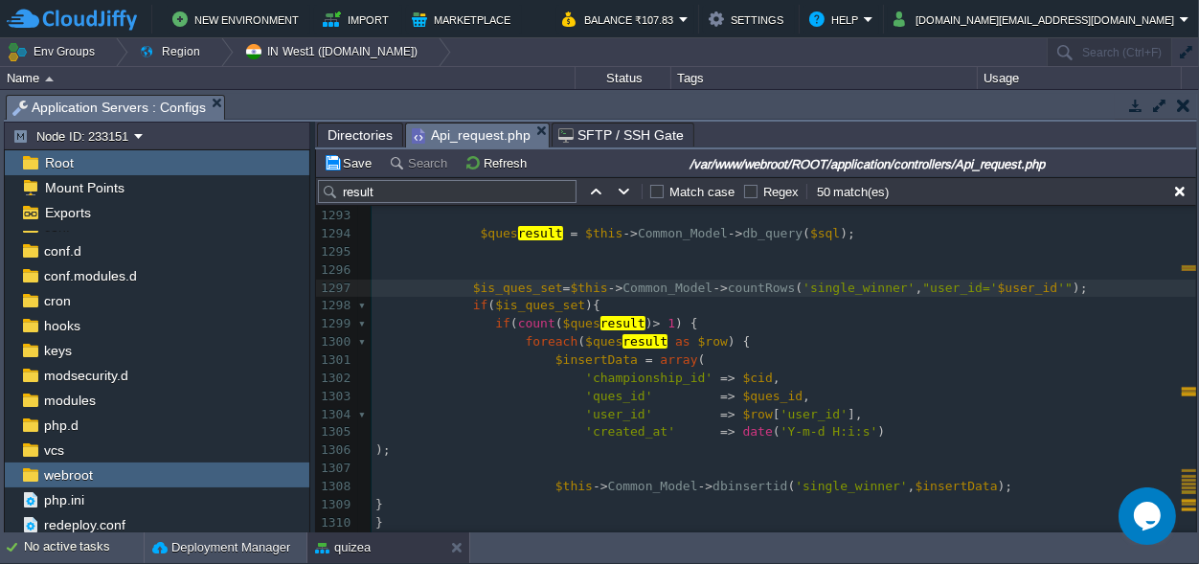
paste textarea "="
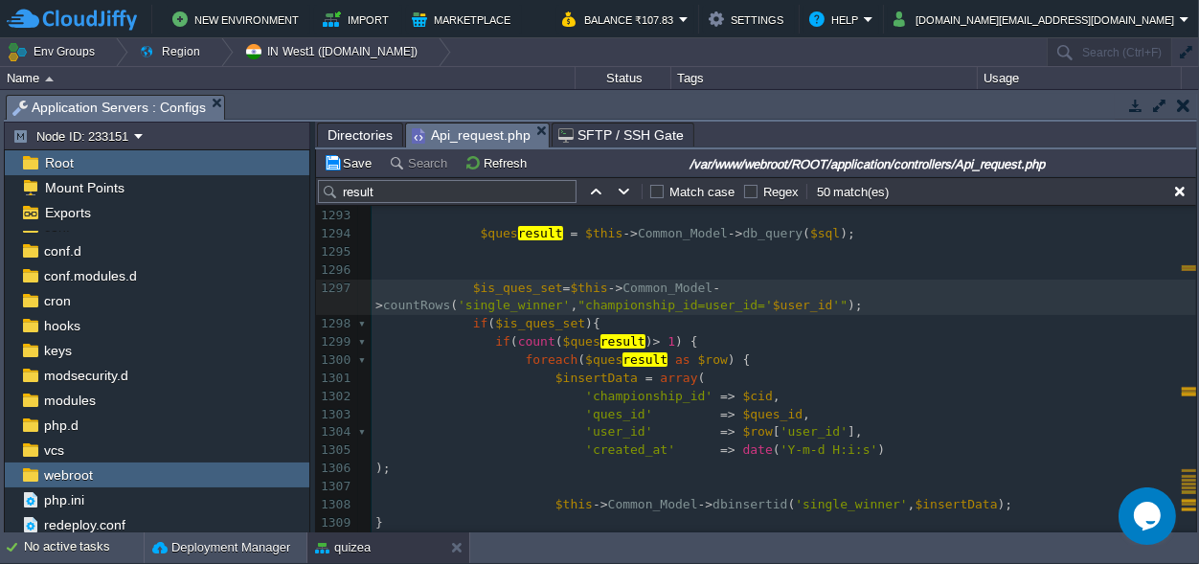
type textarea "=''"
type textarea "$cid"
type textarea "AND"
click at [1039, 289] on div "xxxxxxxxxx $data = array ( 'status' => '200' , 'msg' => " result Declred" , 'ma…" at bounding box center [784, 369] width 825 height 1047
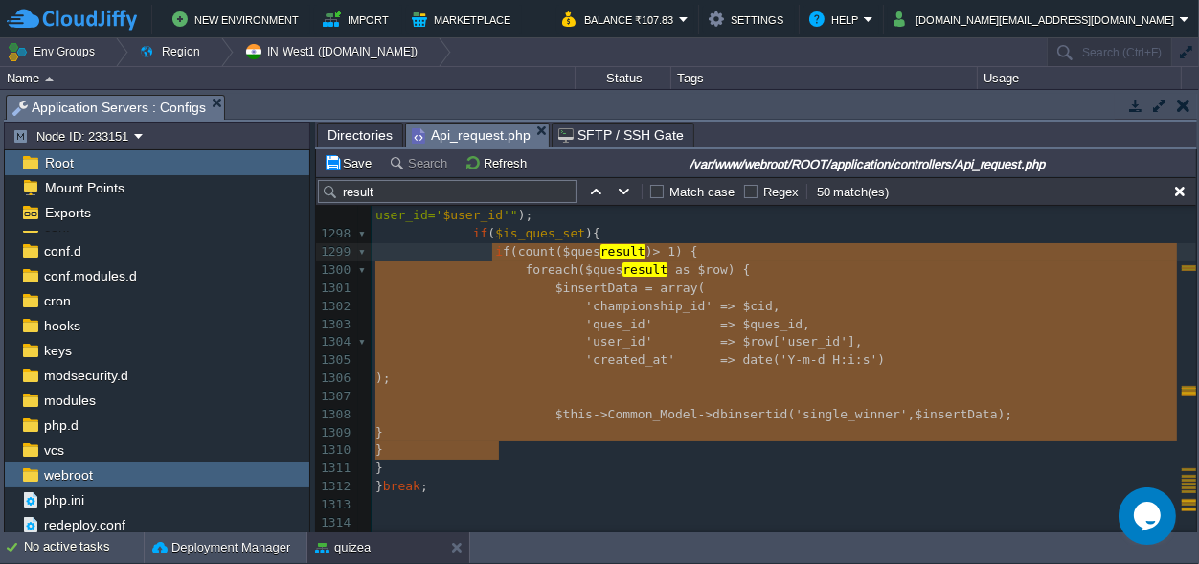
scroll to position [164, 123]
type textarea "if(count($quesresult) > 1) { foreach($quesresult as $row) { $insertData = array…"
drag, startPoint x: 500, startPoint y: 448, endPoint x: 486, endPoint y: 253, distance: 195.8
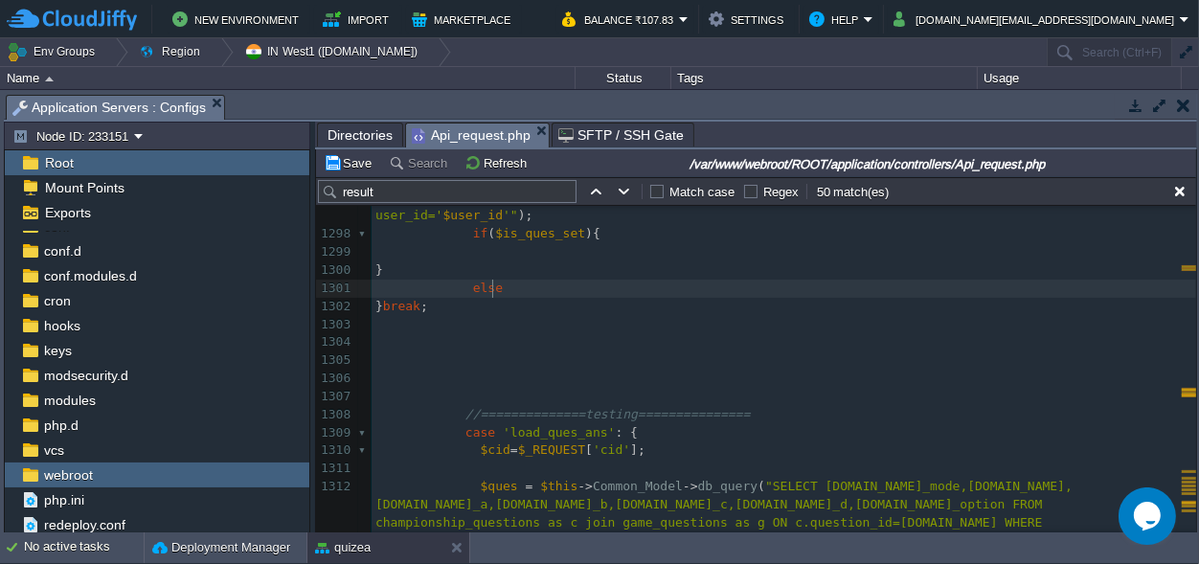
scroll to position [0, 27]
type textarea "else{}"
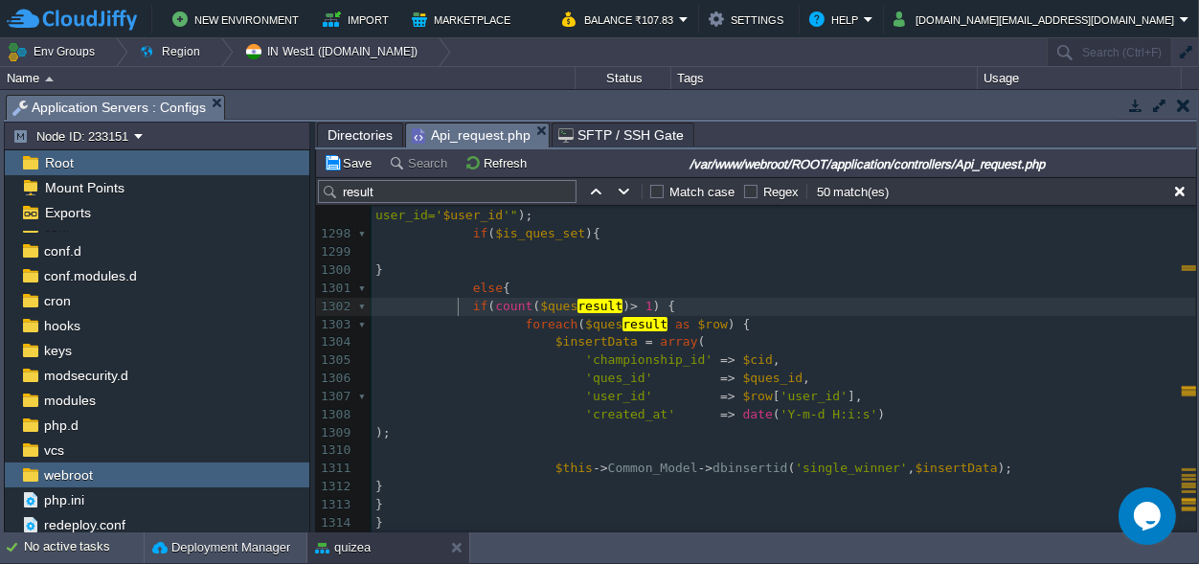
click at [460, 305] on div "xxxxxxxxxx $data = array ( 'status' => '200' , 'msg' => " result Declred" , 'ma…" at bounding box center [784, 369] width 825 height 1227
click at [464, 306] on span at bounding box center [424, 306] width 98 height 14
click at [383, 507] on span "}" at bounding box center [379, 504] width 8 height 14
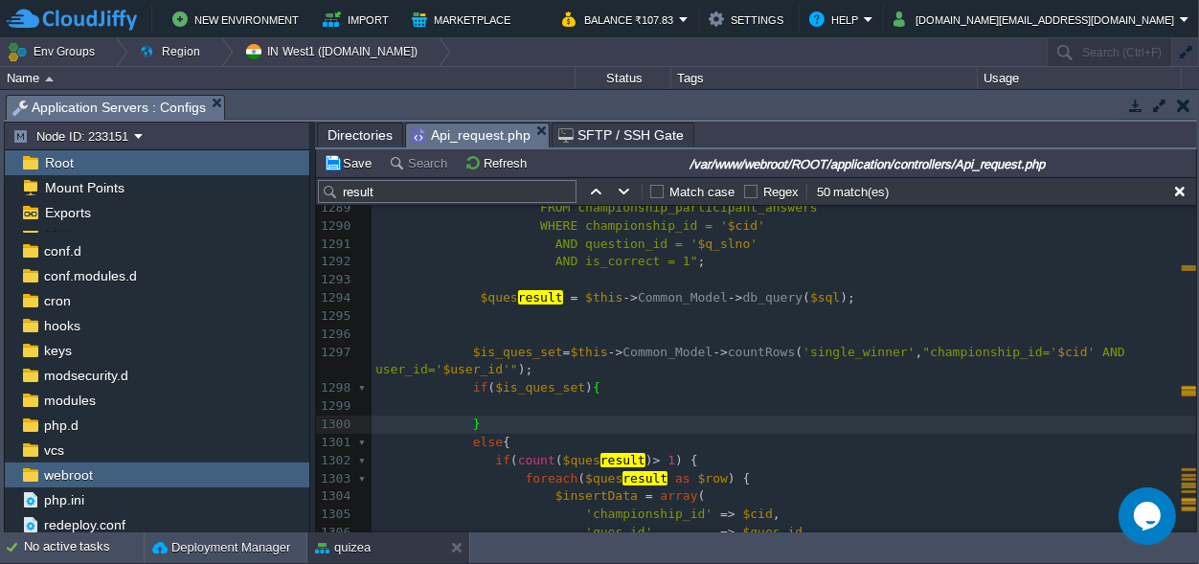
scroll to position [23930, 0]
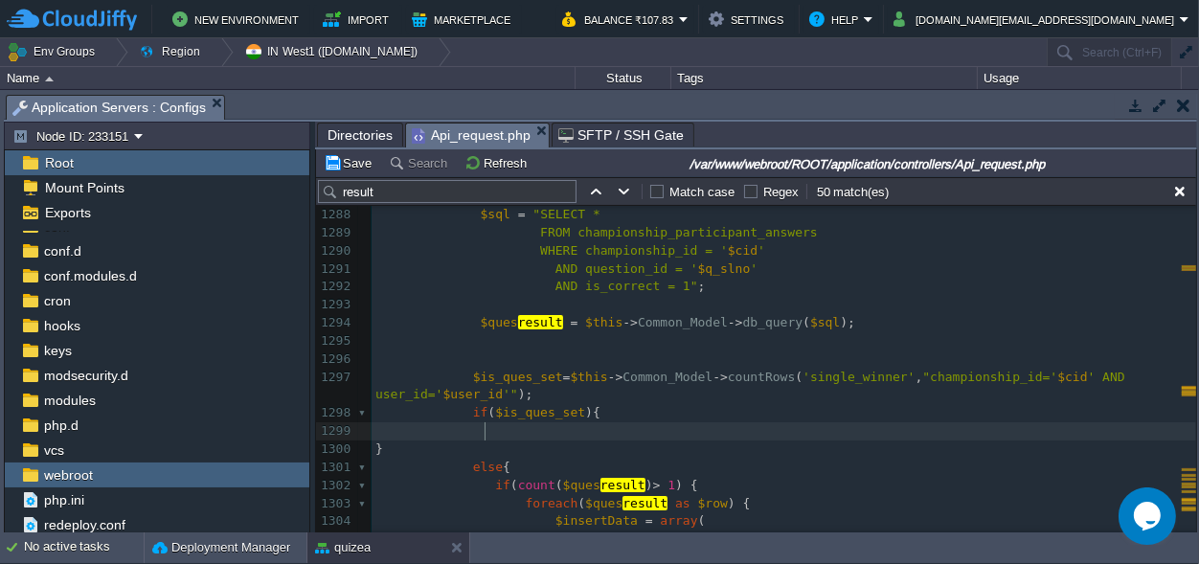
click at [498, 428] on pre at bounding box center [784, 431] width 825 height 18
